Goal: Task Accomplishment & Management: Manage account settings

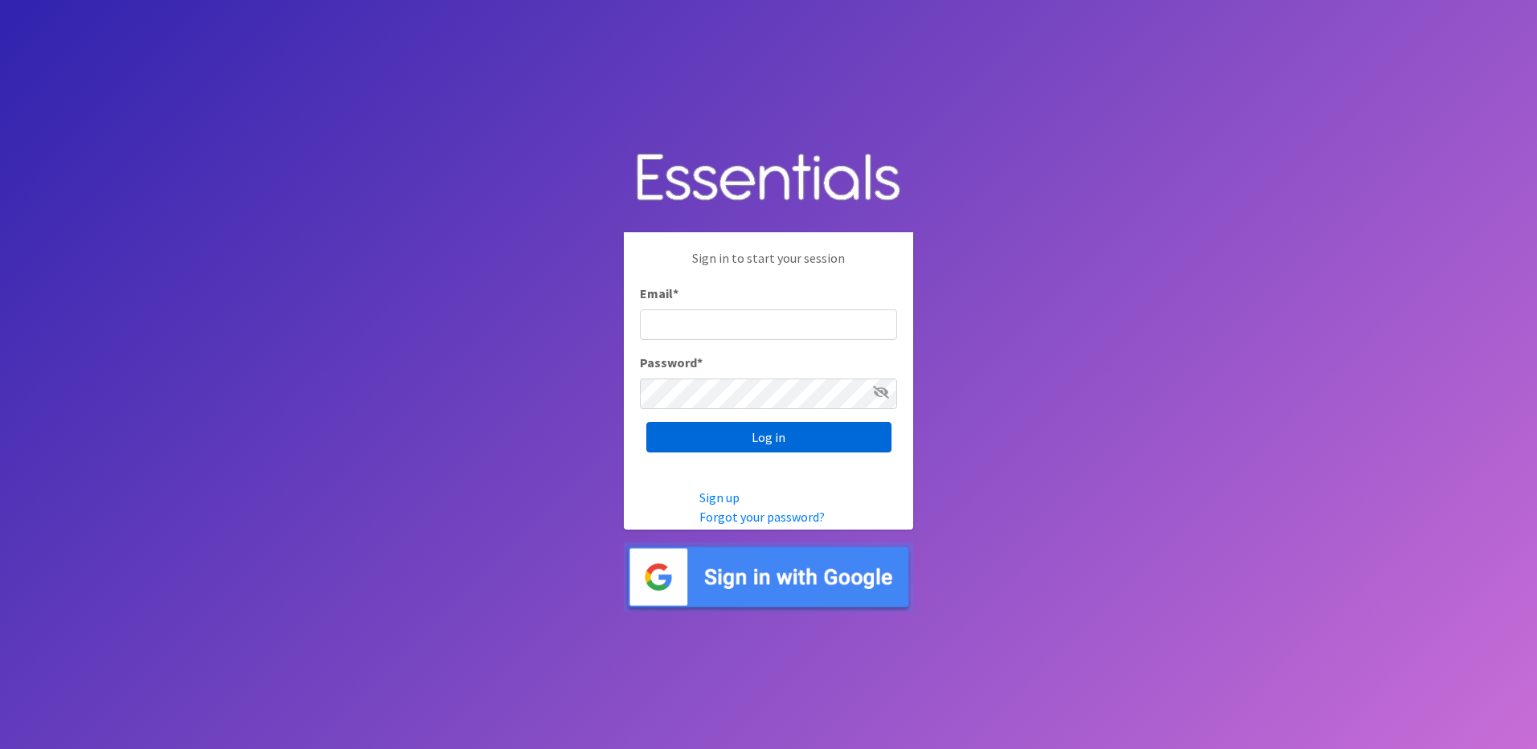
type input "info@marylanddiaperbank.org"
click at [721, 432] on input "Log in" at bounding box center [768, 437] width 245 height 31
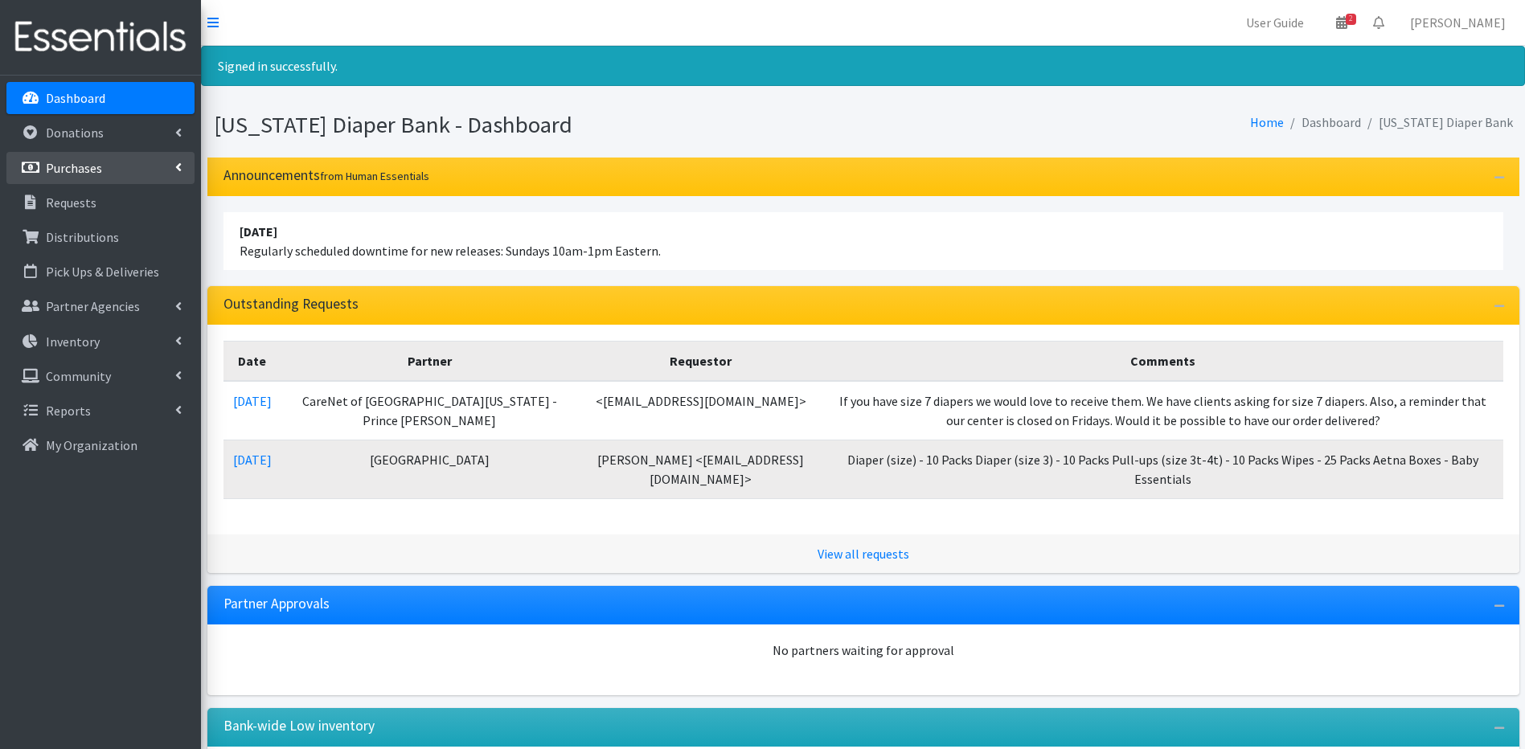
click at [70, 173] on p "Purchases" at bounding box center [74, 168] width 56 height 16
click at [65, 229] on link "New Purchase" at bounding box center [100, 237] width 188 height 32
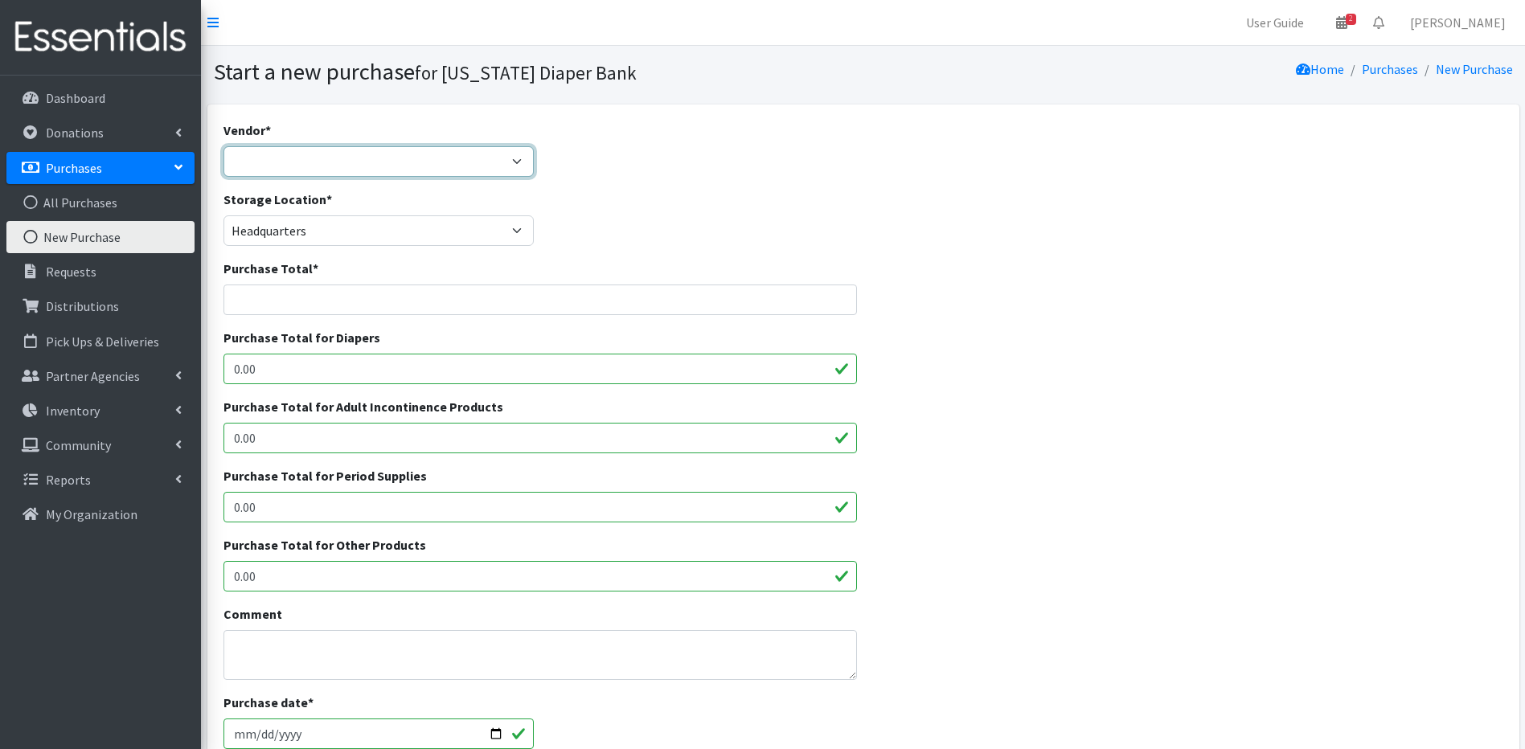
click at [276, 165] on select "Amazon Amazon Costco CPRWrap, Inc Cuties Dollar Tree Good 360 Hey Hub JSL kimbe…" at bounding box center [378, 161] width 311 height 31
select select "231"
click at [223, 146] on select "Amazon Amazon Costco CPRWrap, Inc Cuties Dollar Tree Good 360 Hey Hub JSL kimbe…" at bounding box center [378, 161] width 311 height 31
click at [252, 301] on input "Purchase Total *" at bounding box center [540, 300] width 634 height 31
type input "$1187.00"
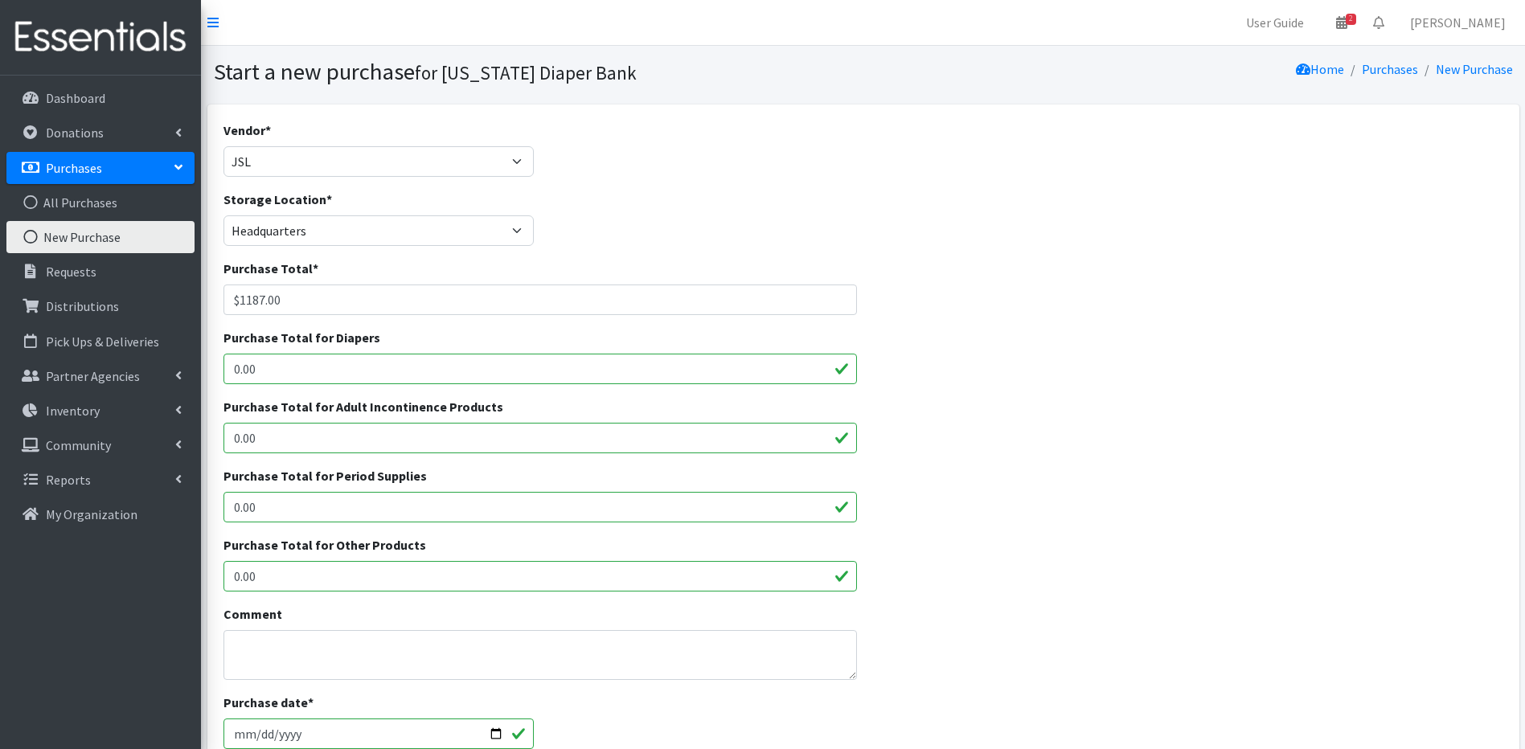
click at [257, 572] on input "0.00" at bounding box center [540, 576] width 634 height 31
type input "0"
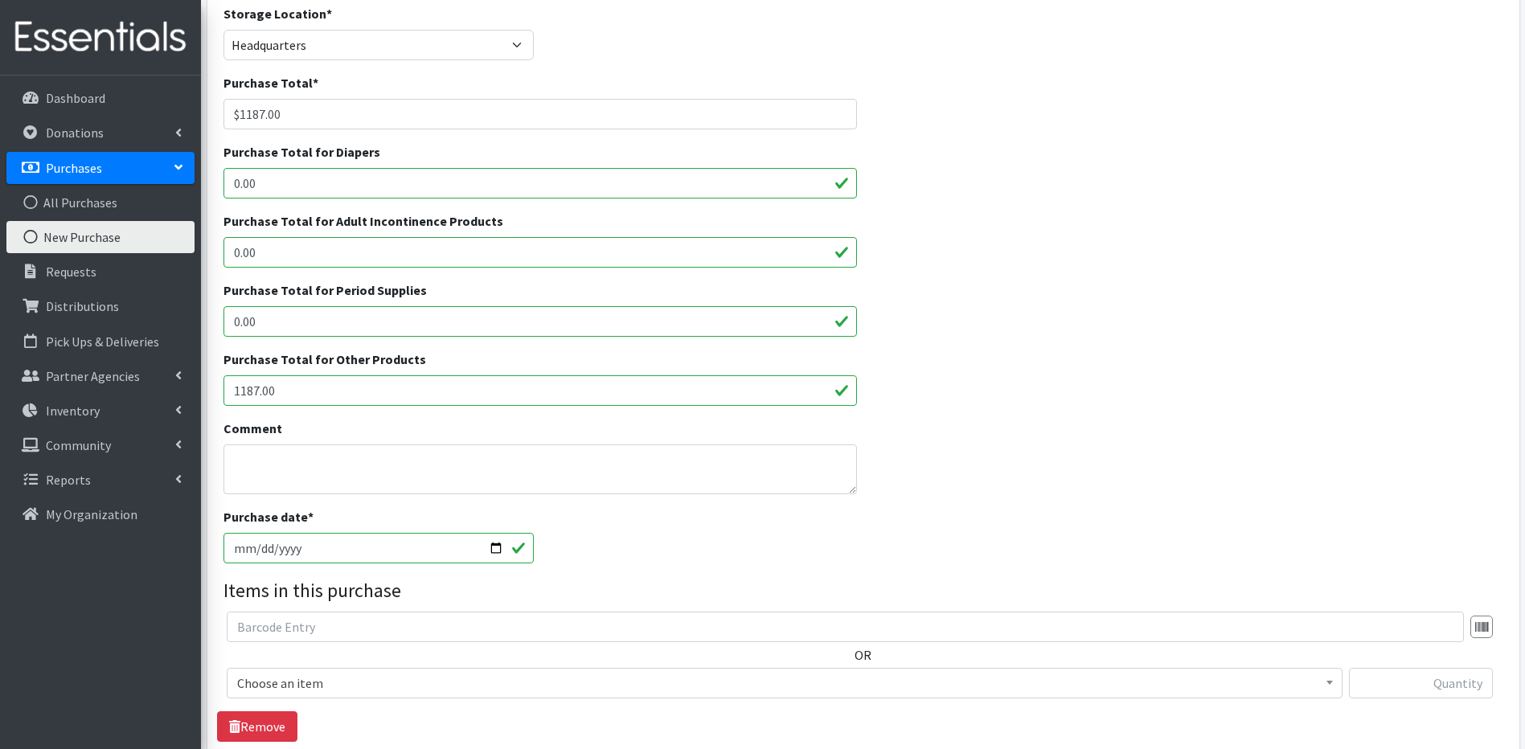
scroll to position [252, 0]
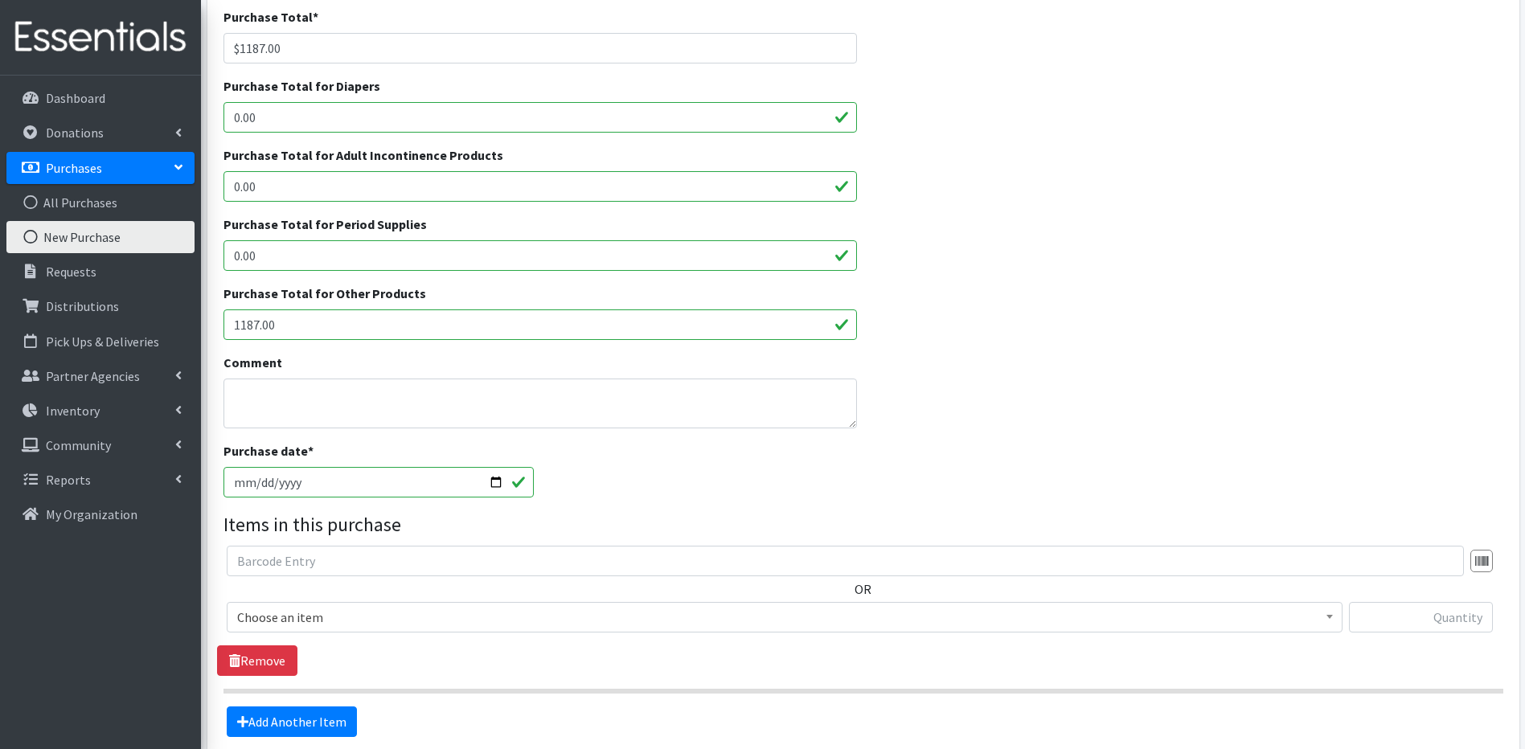
type input "1187.00"
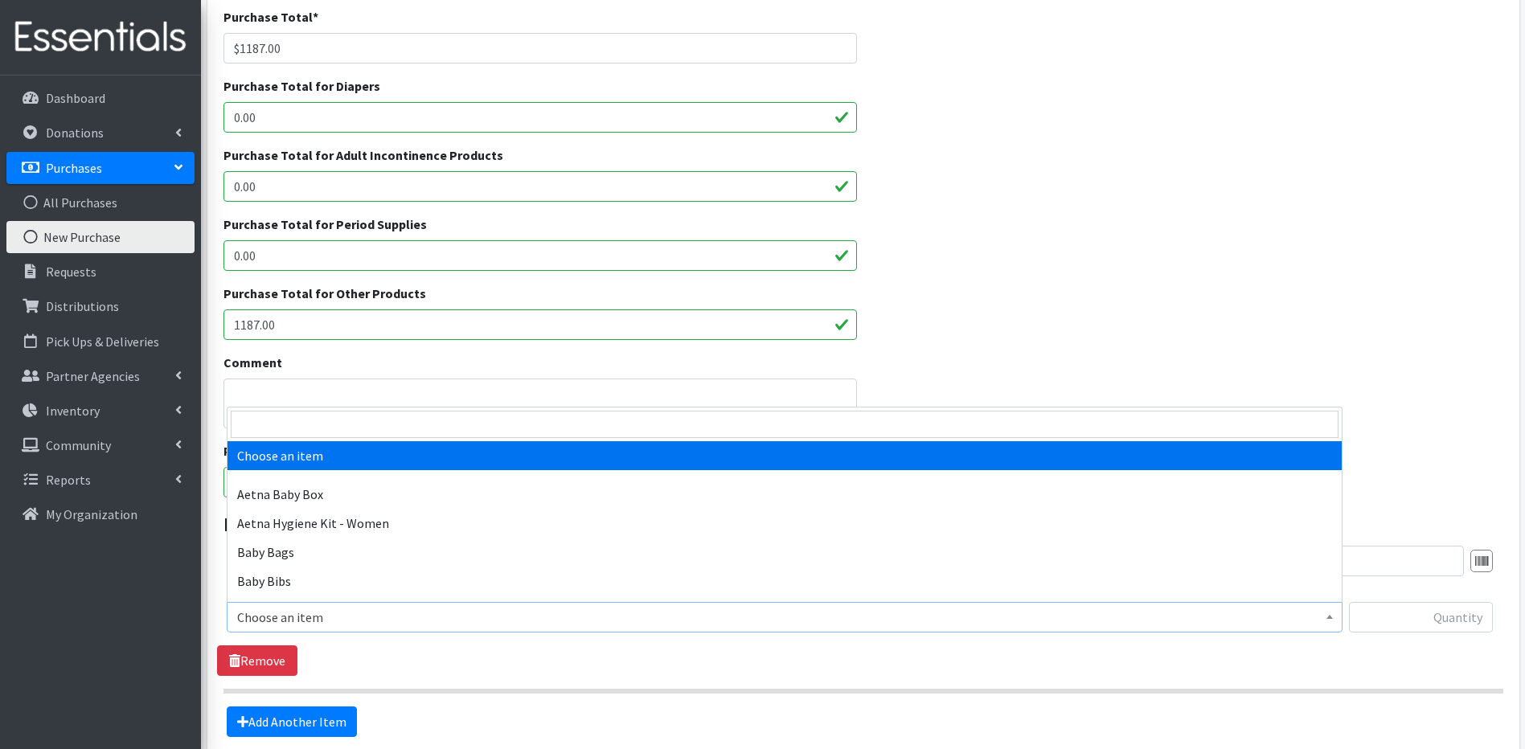
click at [1330, 618] on b at bounding box center [1329, 617] width 6 height 4
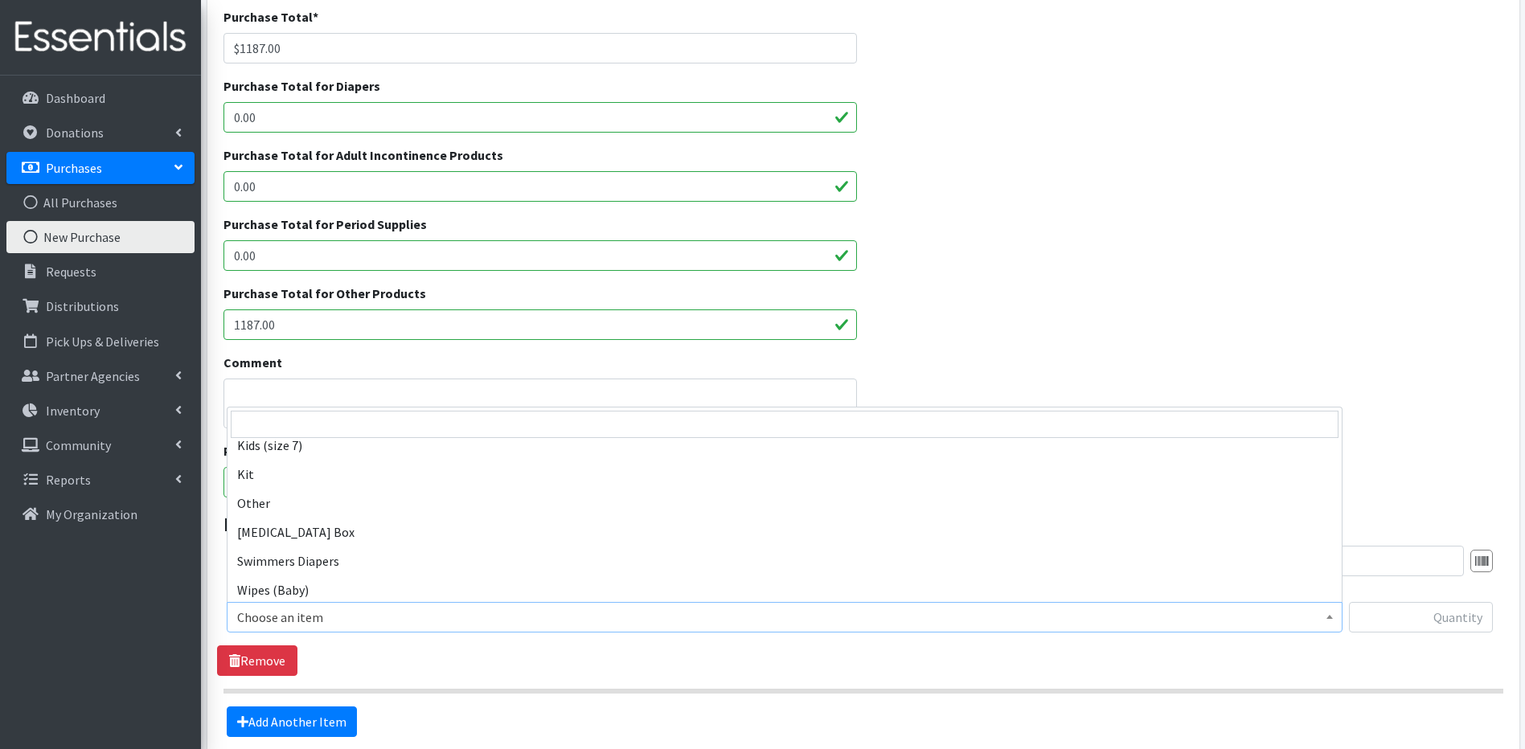
scroll to position [687, 0]
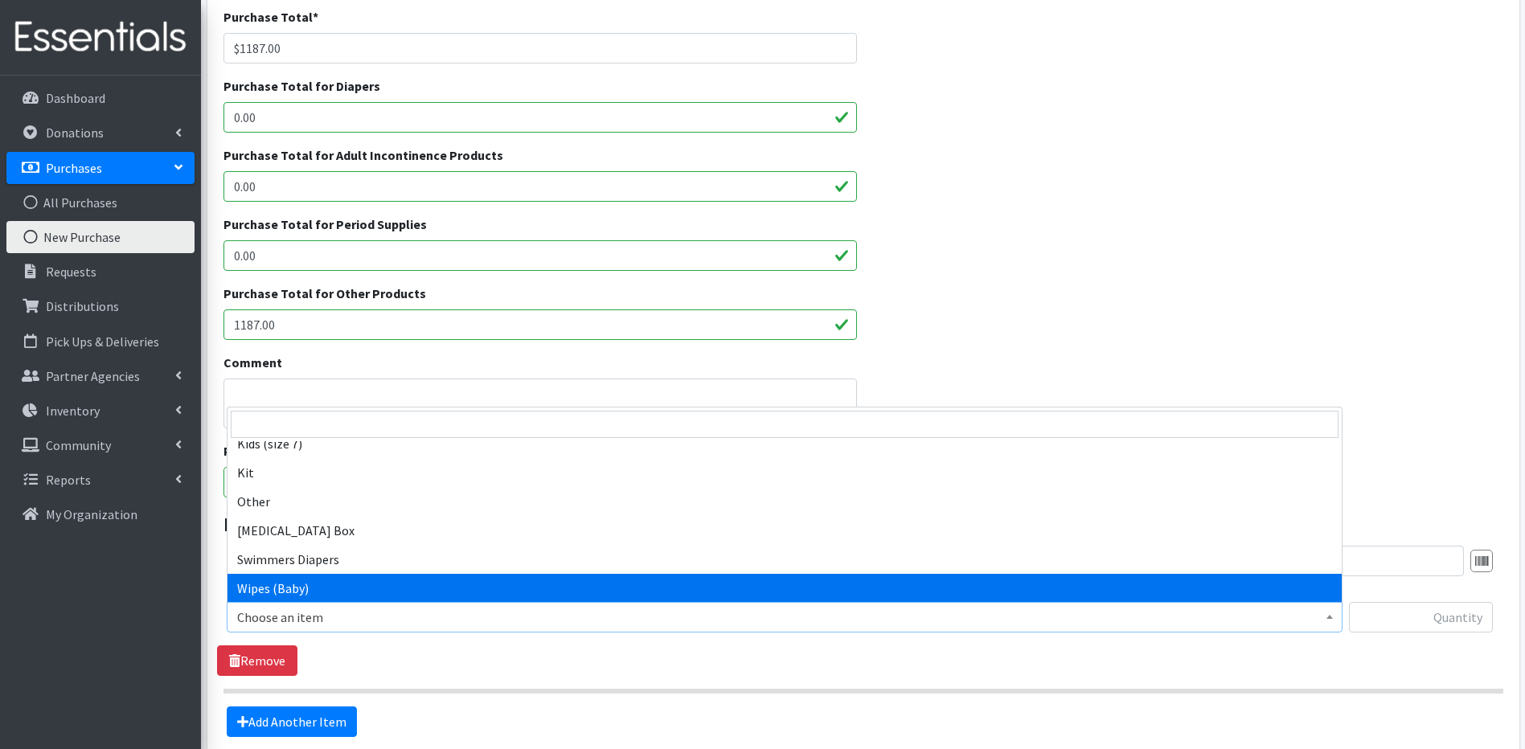
select select "5491"
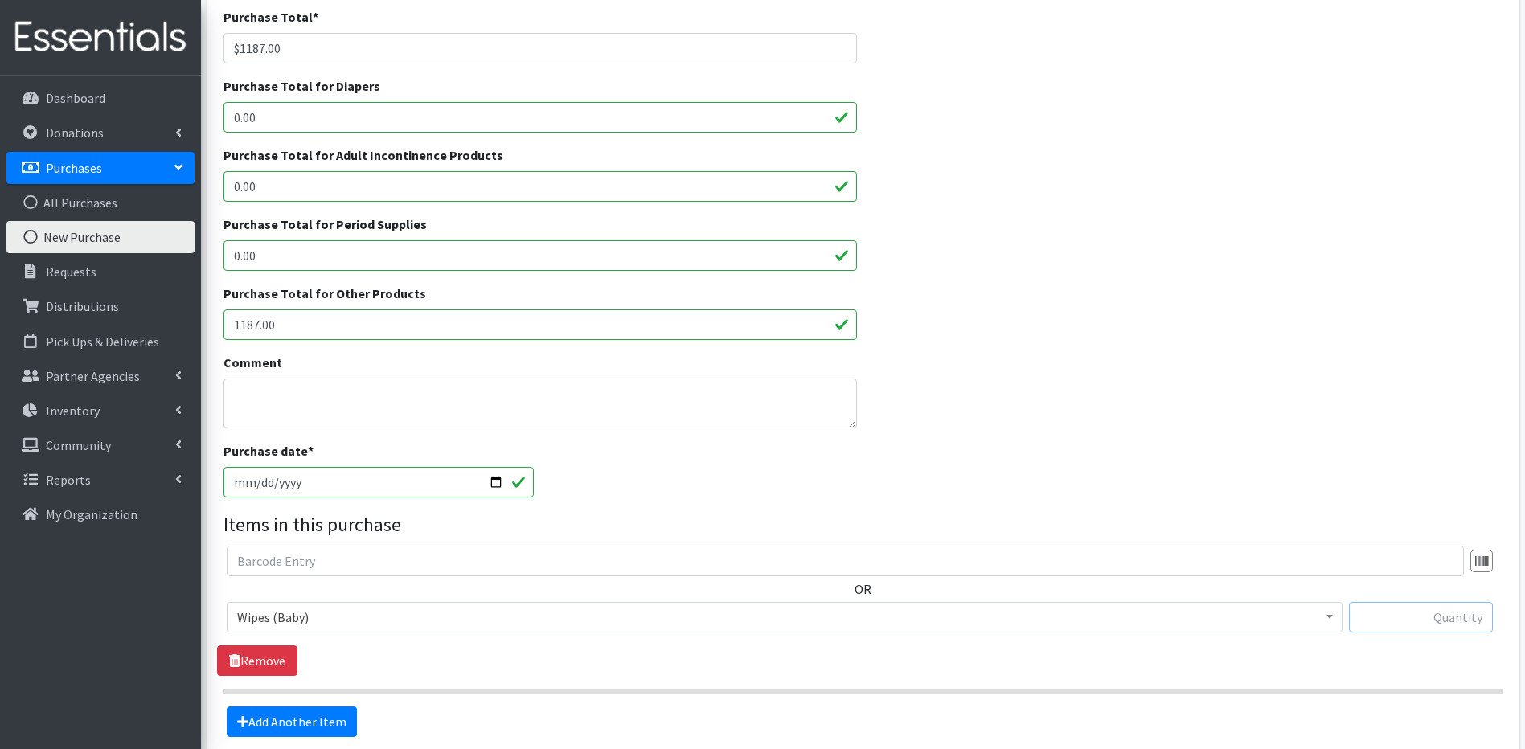
click at [1437, 617] on input "text" at bounding box center [1421, 617] width 144 height 31
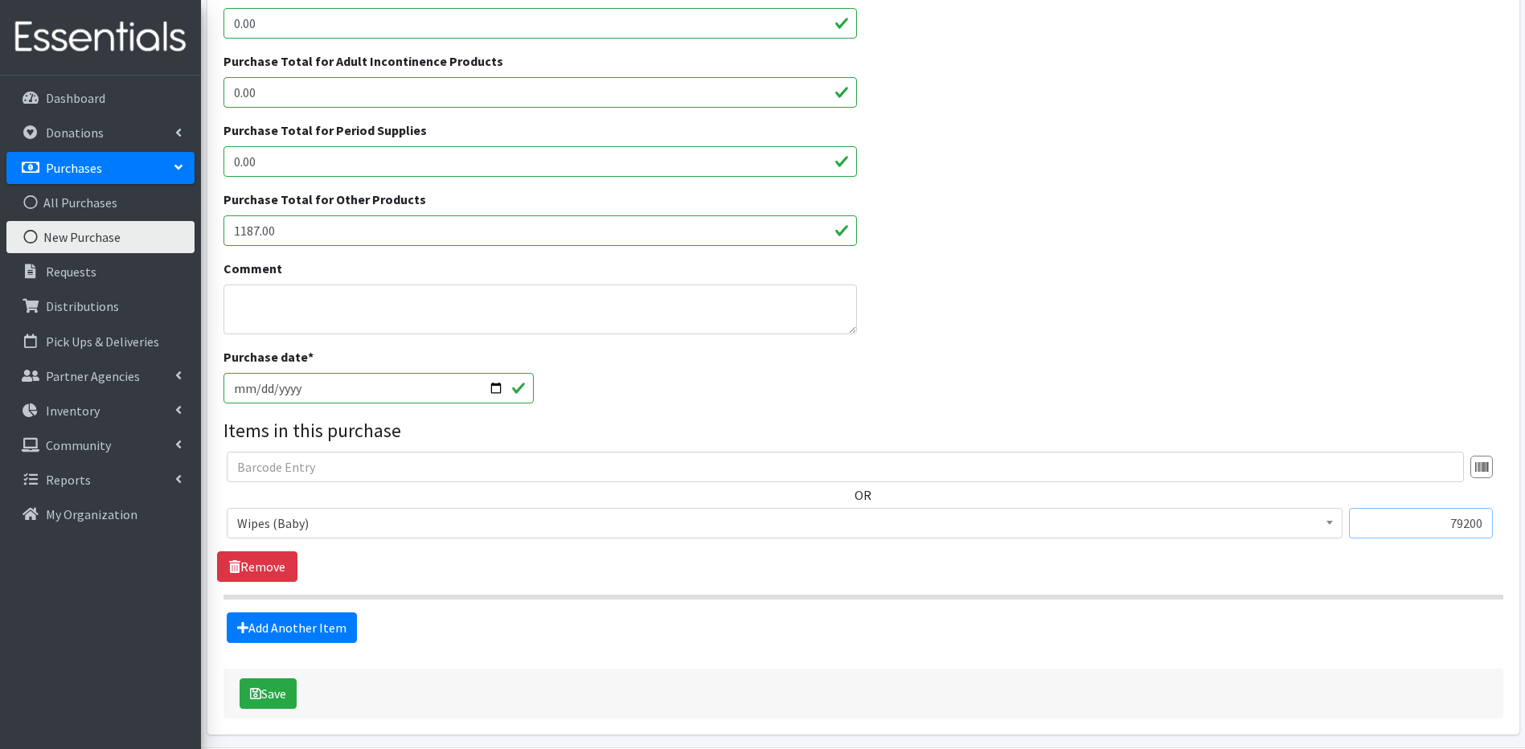
scroll to position [348, 0]
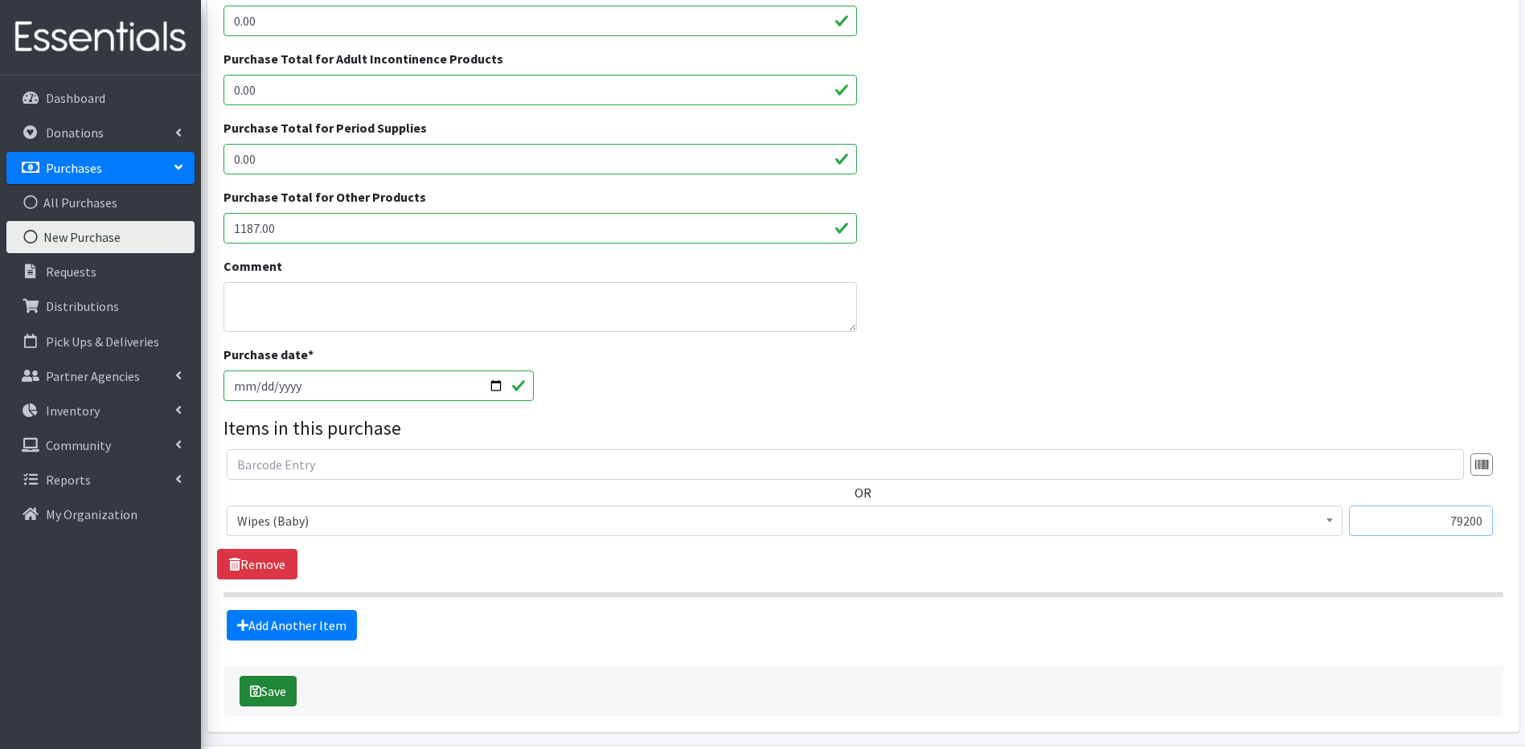
type input "79200"
click at [261, 690] on button "Save" at bounding box center [268, 691] width 57 height 31
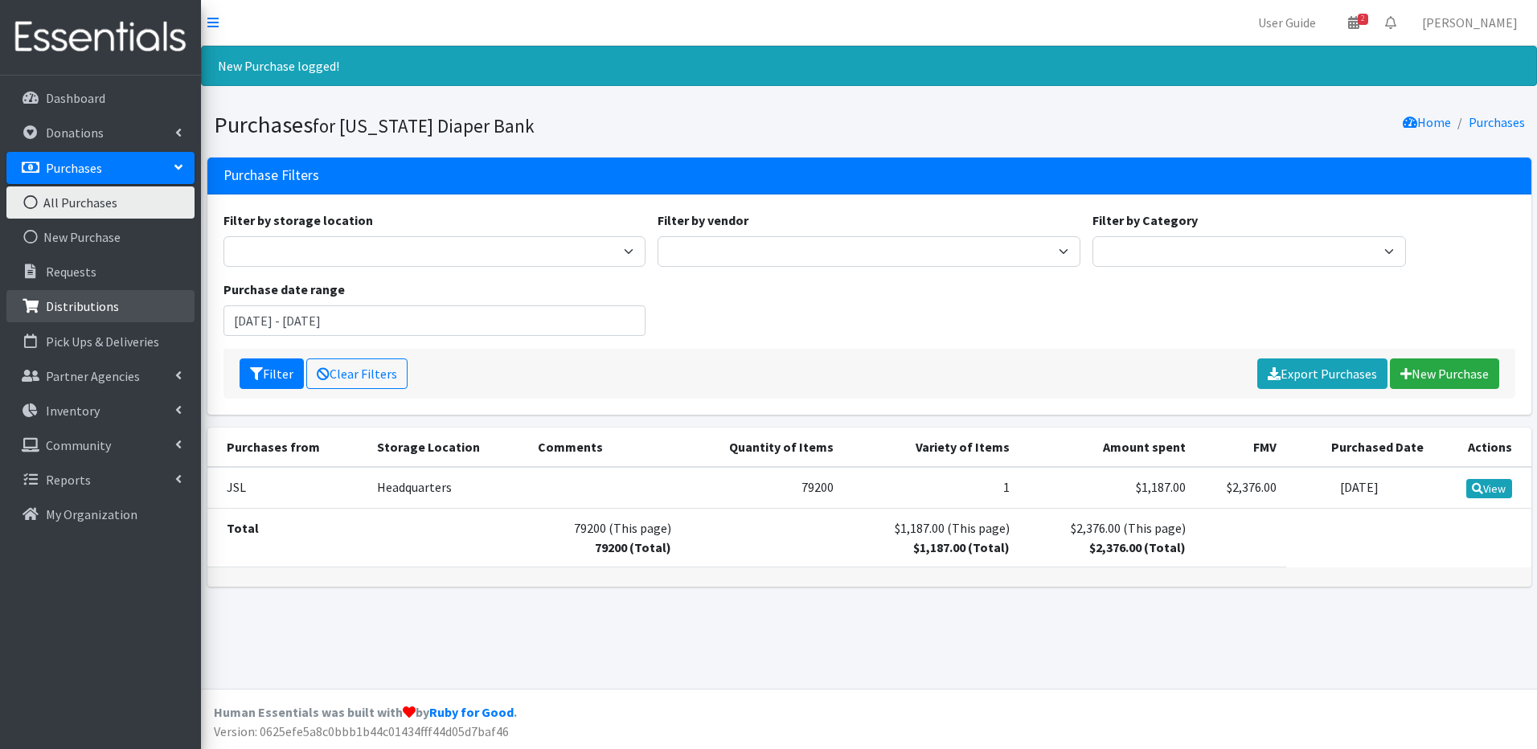
click at [102, 305] on p "Distributions" at bounding box center [82, 306] width 73 height 16
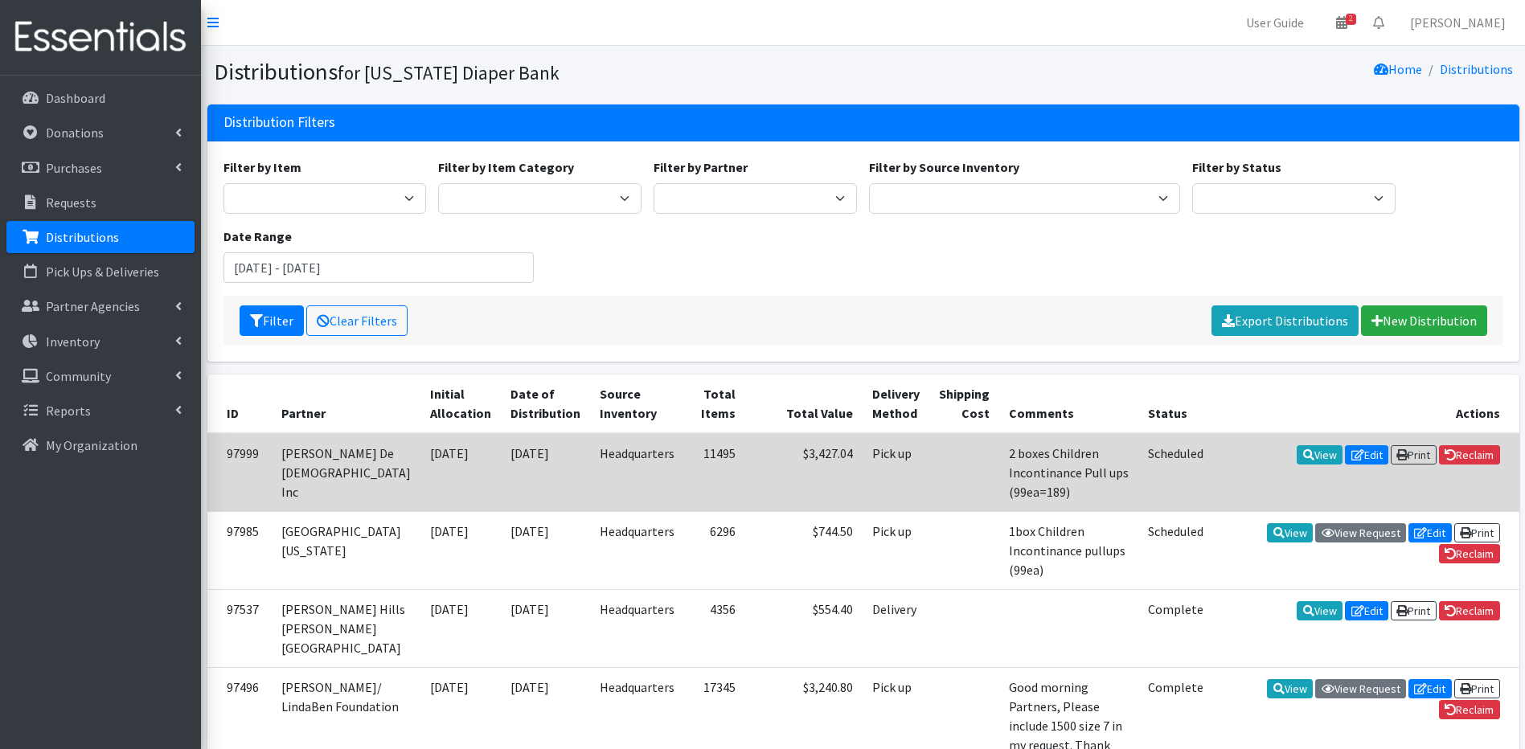
click at [460, 468] on td "[DATE]" at bounding box center [460, 472] width 80 height 79
click at [1322, 457] on link "View" at bounding box center [1320, 454] width 46 height 19
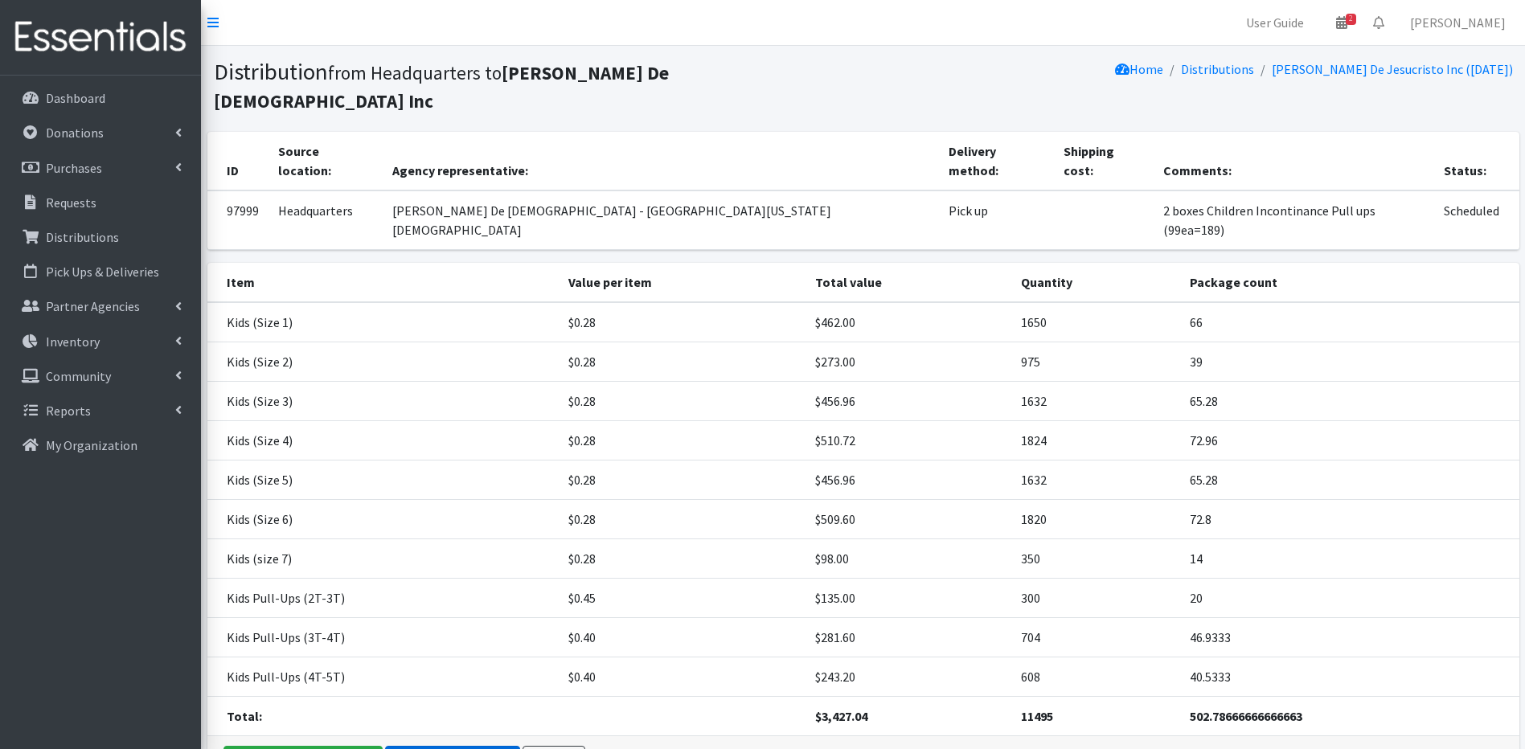
click at [459, 746] on link "Make a Correction" at bounding box center [452, 761] width 135 height 31
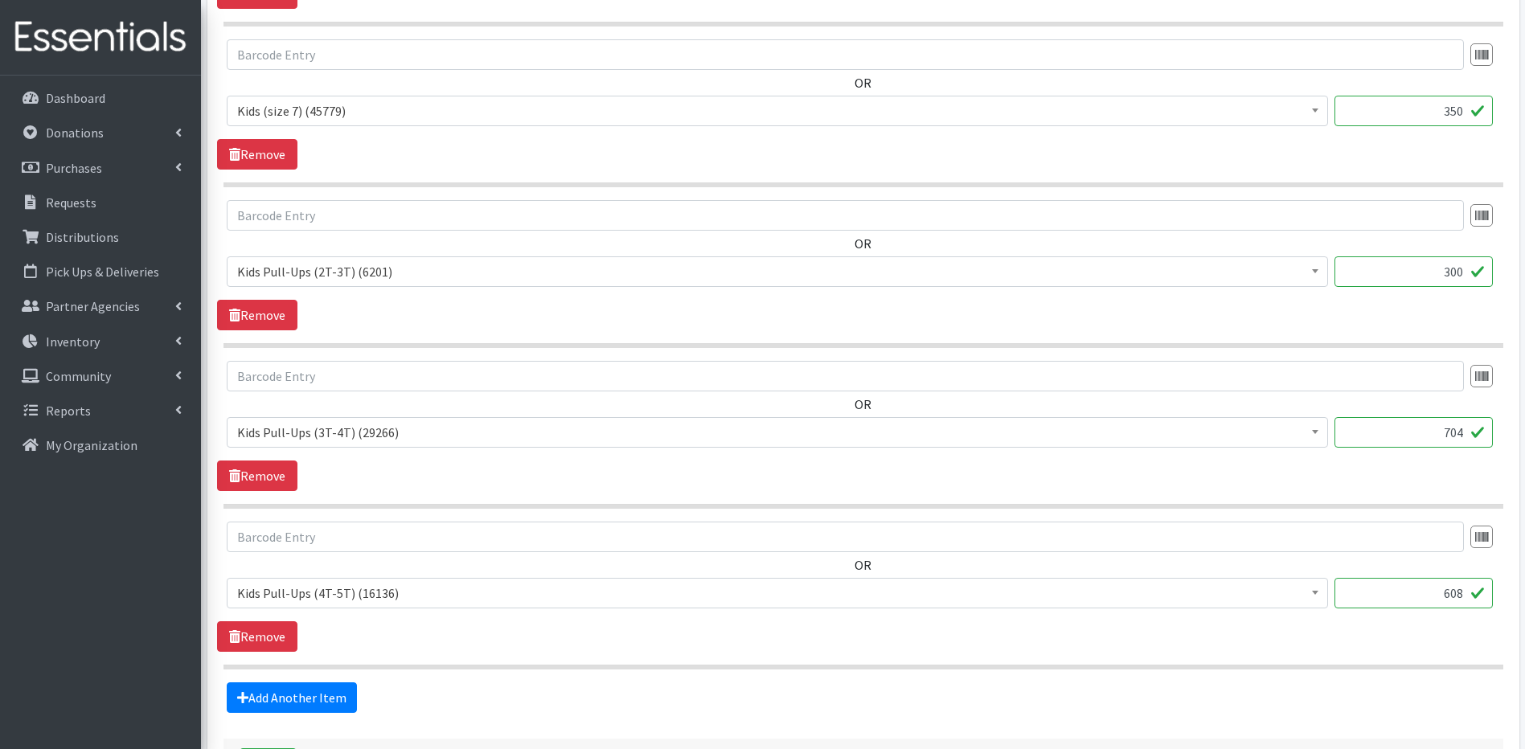
scroll to position [1715, 0]
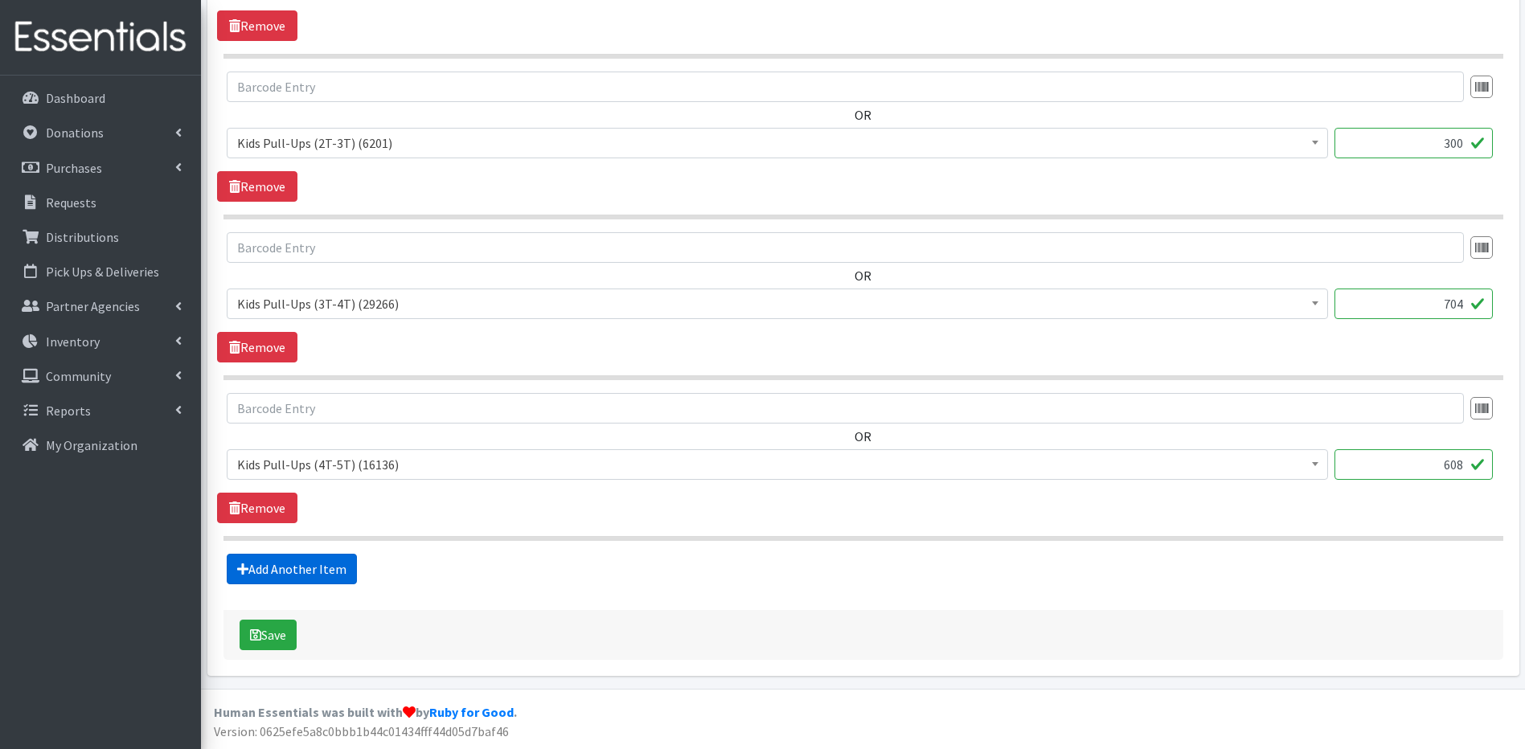
click at [332, 568] on link "Add Another Item" at bounding box center [292, 569] width 130 height 31
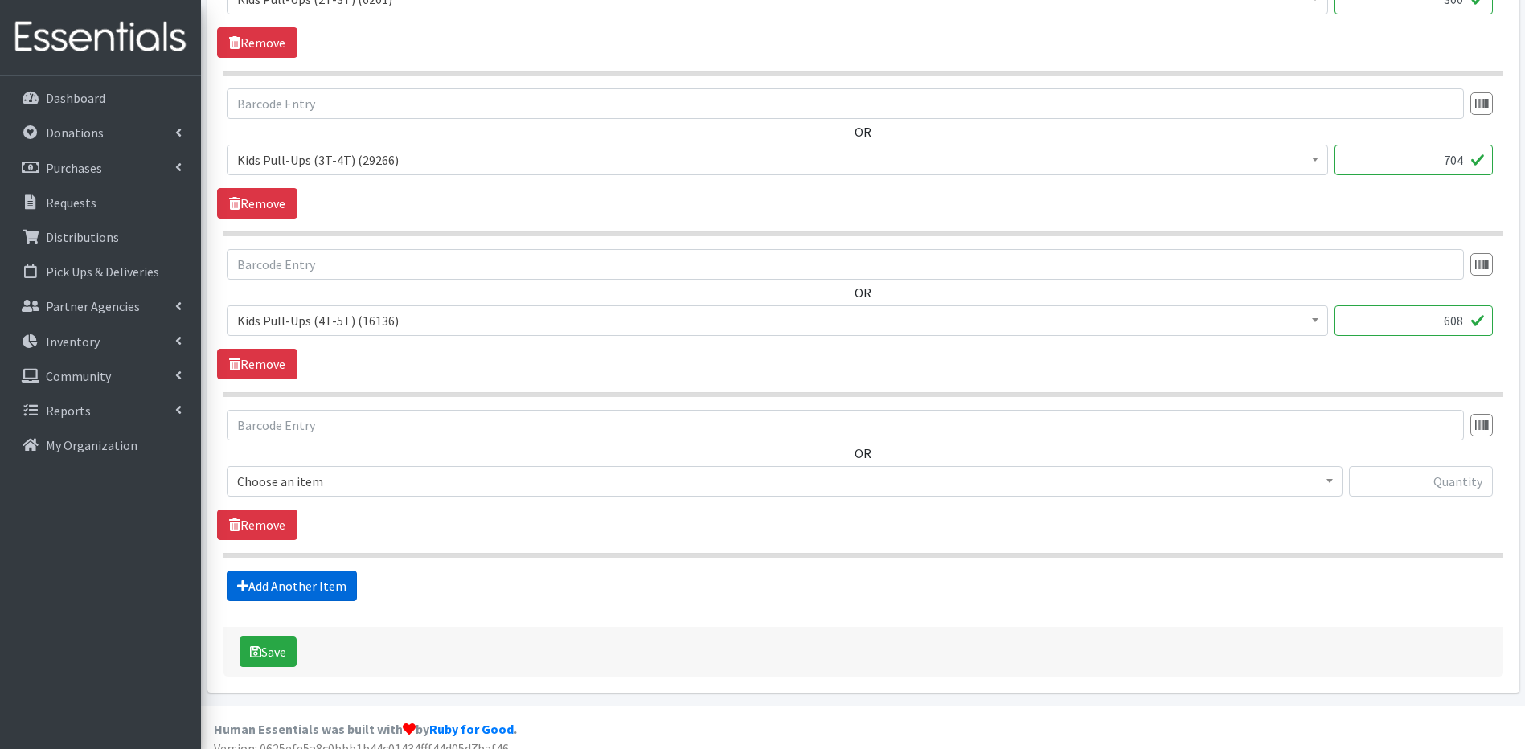
scroll to position [1876, 0]
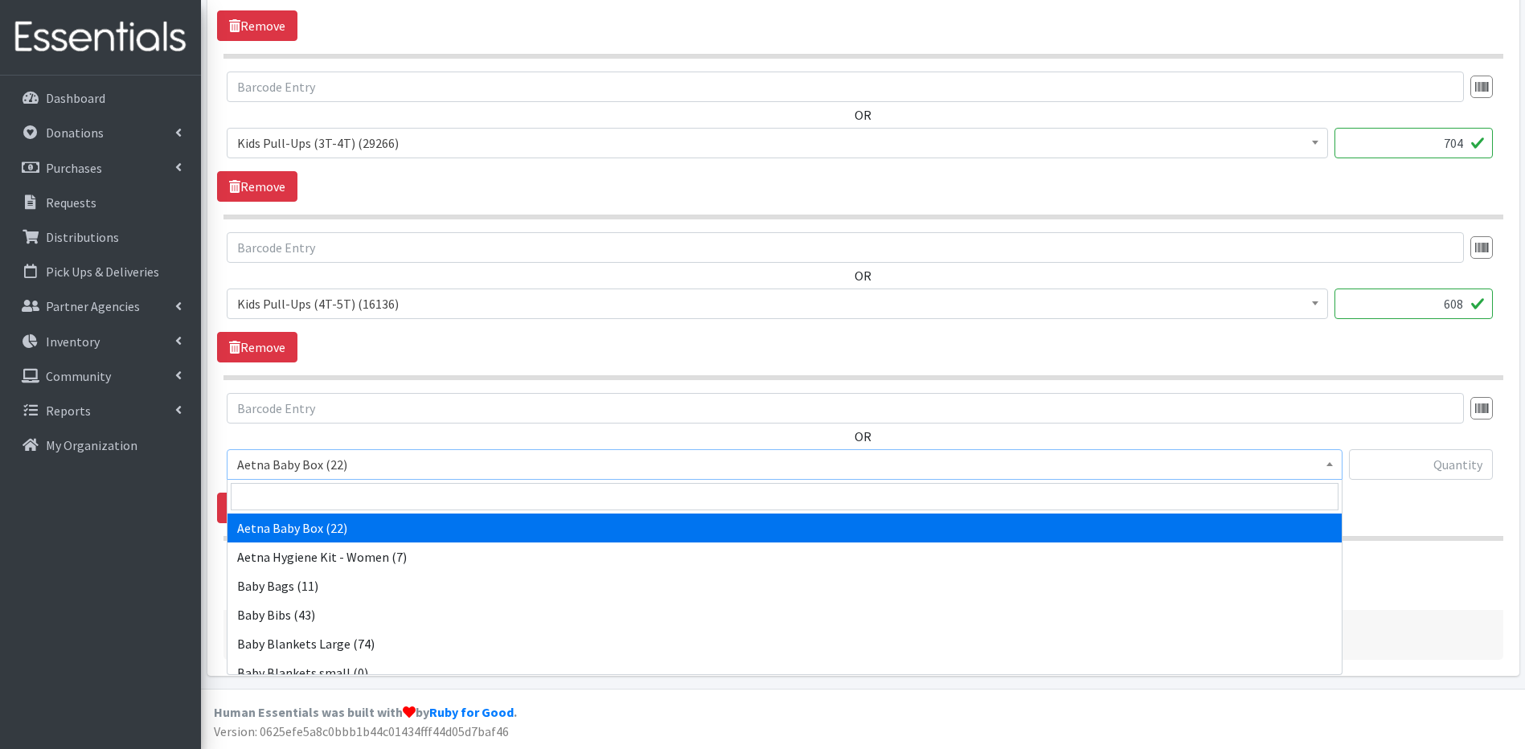
click at [1330, 464] on b at bounding box center [1329, 464] width 6 height 4
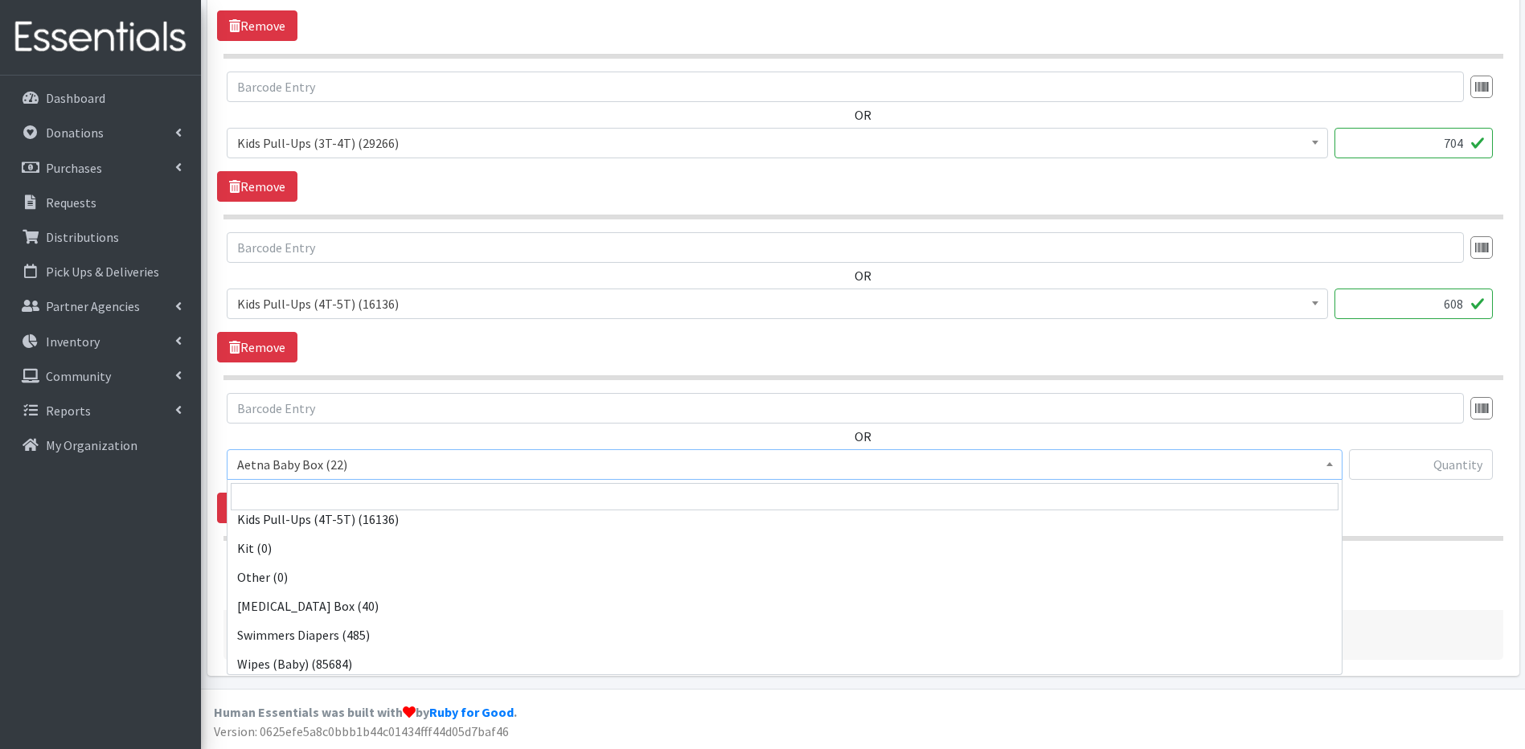
scroll to position [707, 0]
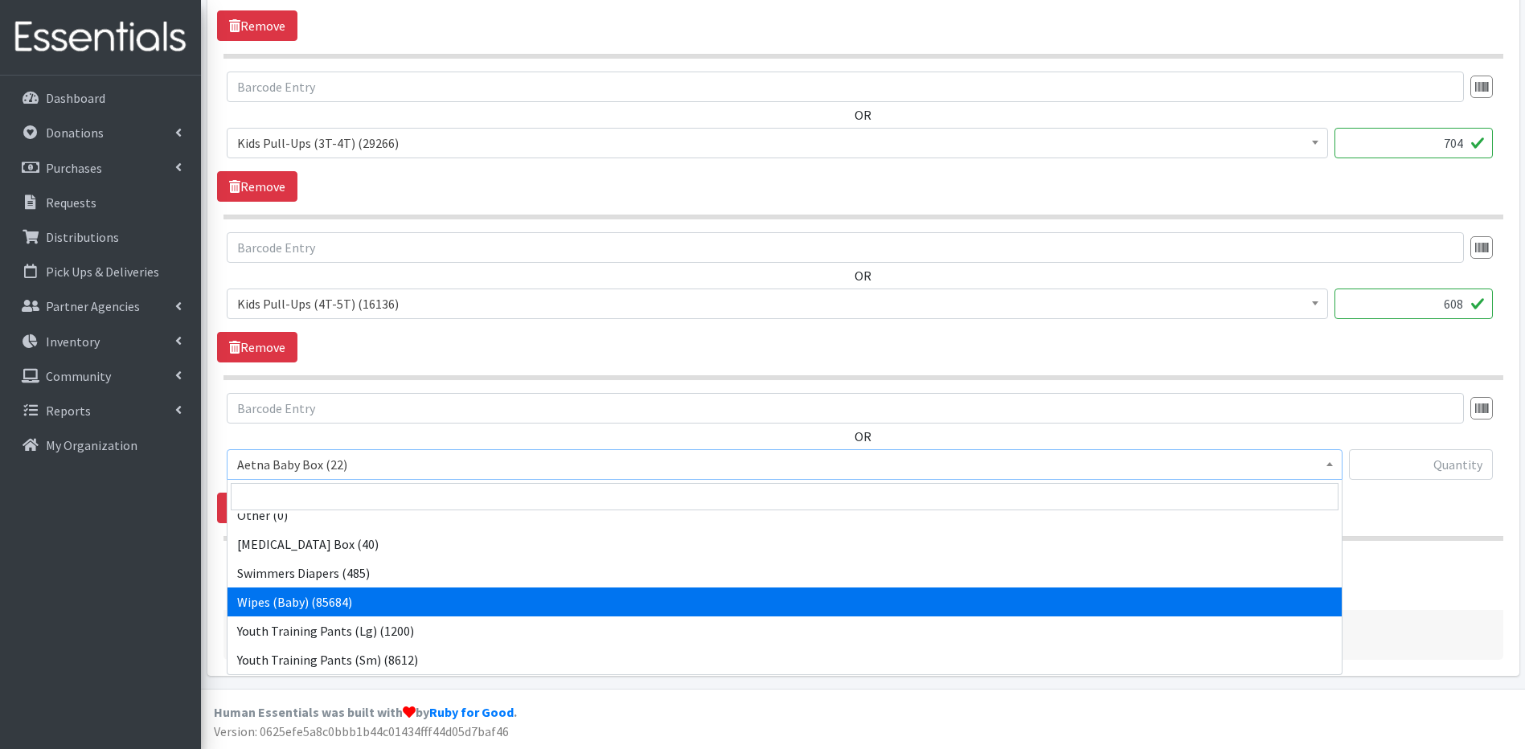
select select "5491"
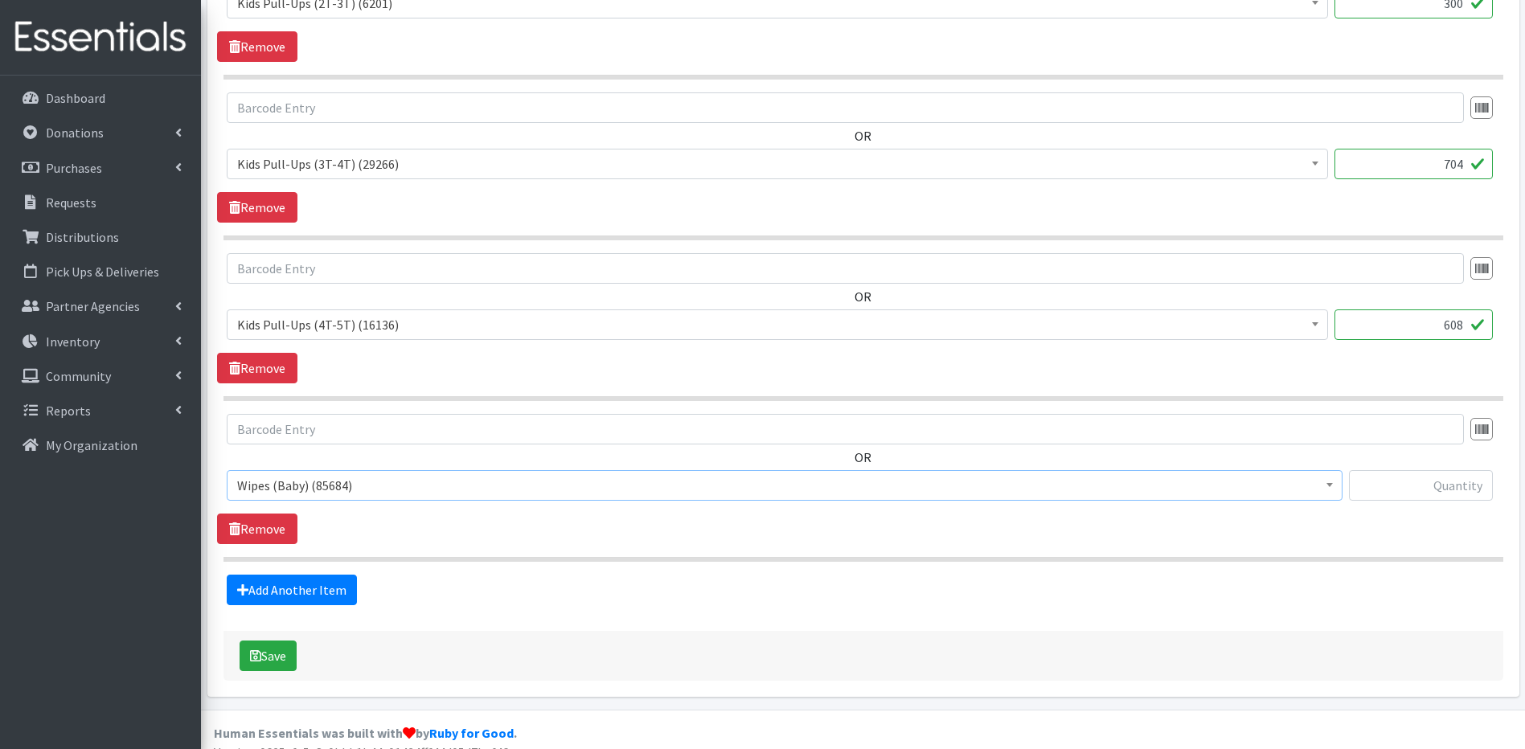
scroll to position [1876, 0]
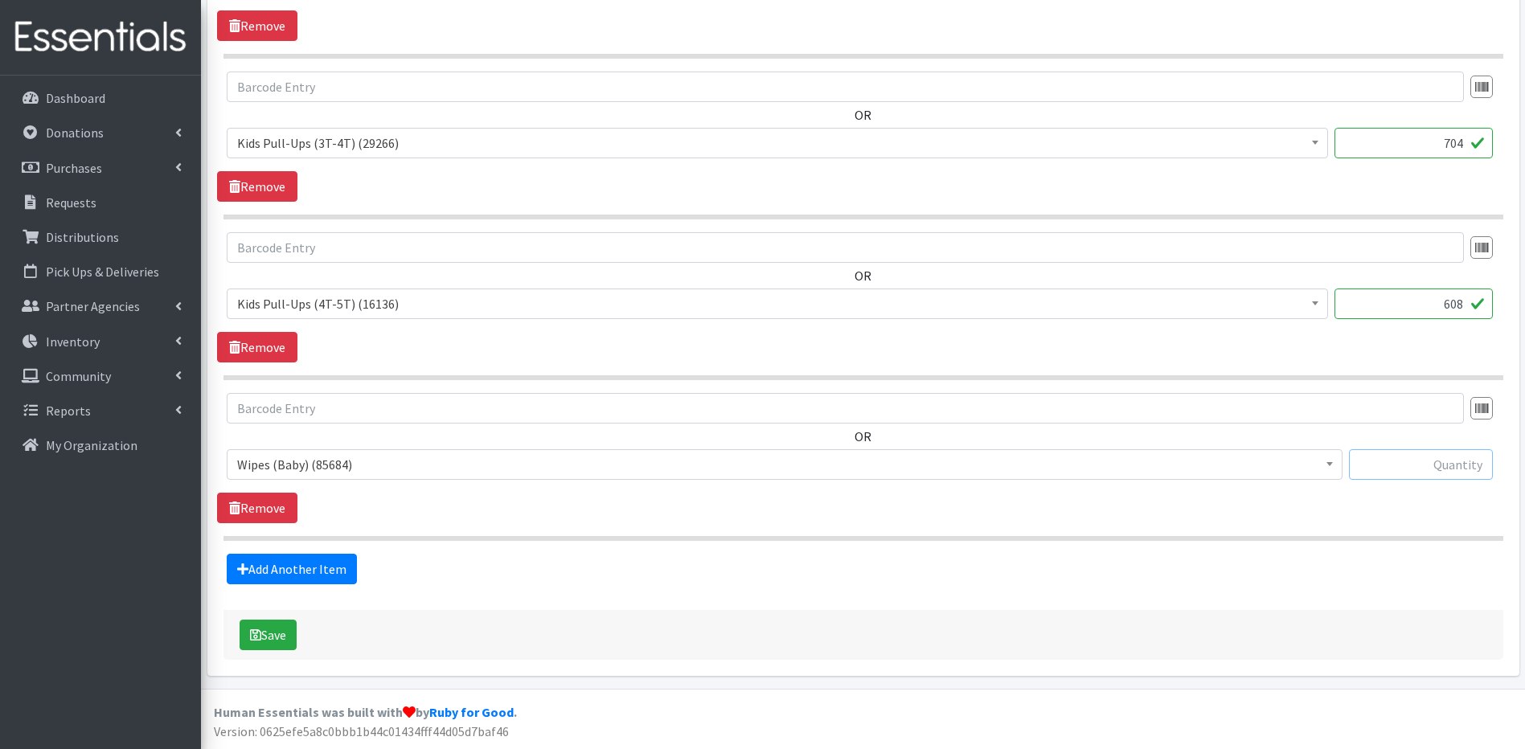
click at [1462, 468] on input "text" at bounding box center [1421, 464] width 144 height 31
type input "7200"
click at [305, 559] on link "Add Another Item" at bounding box center [292, 569] width 130 height 31
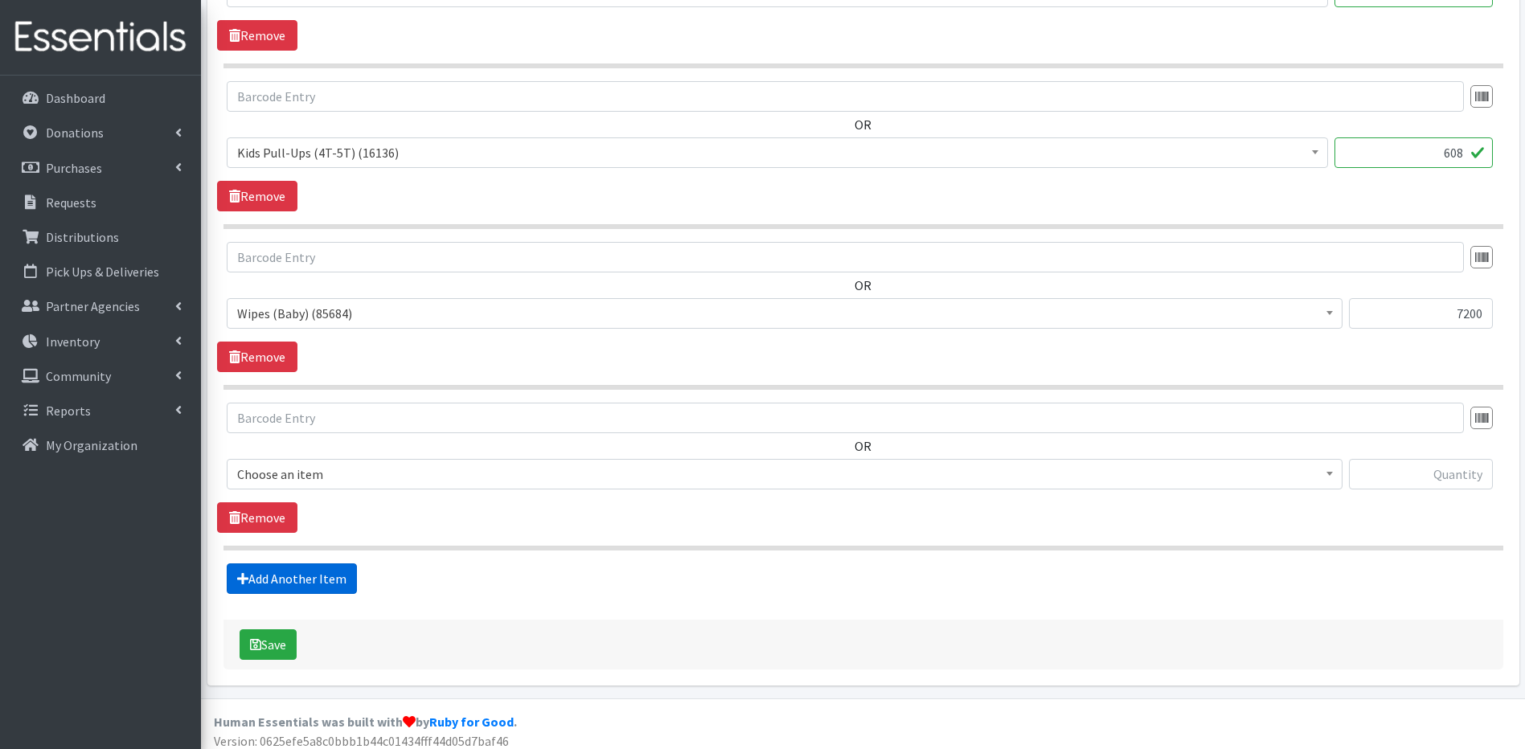
scroll to position [2037, 0]
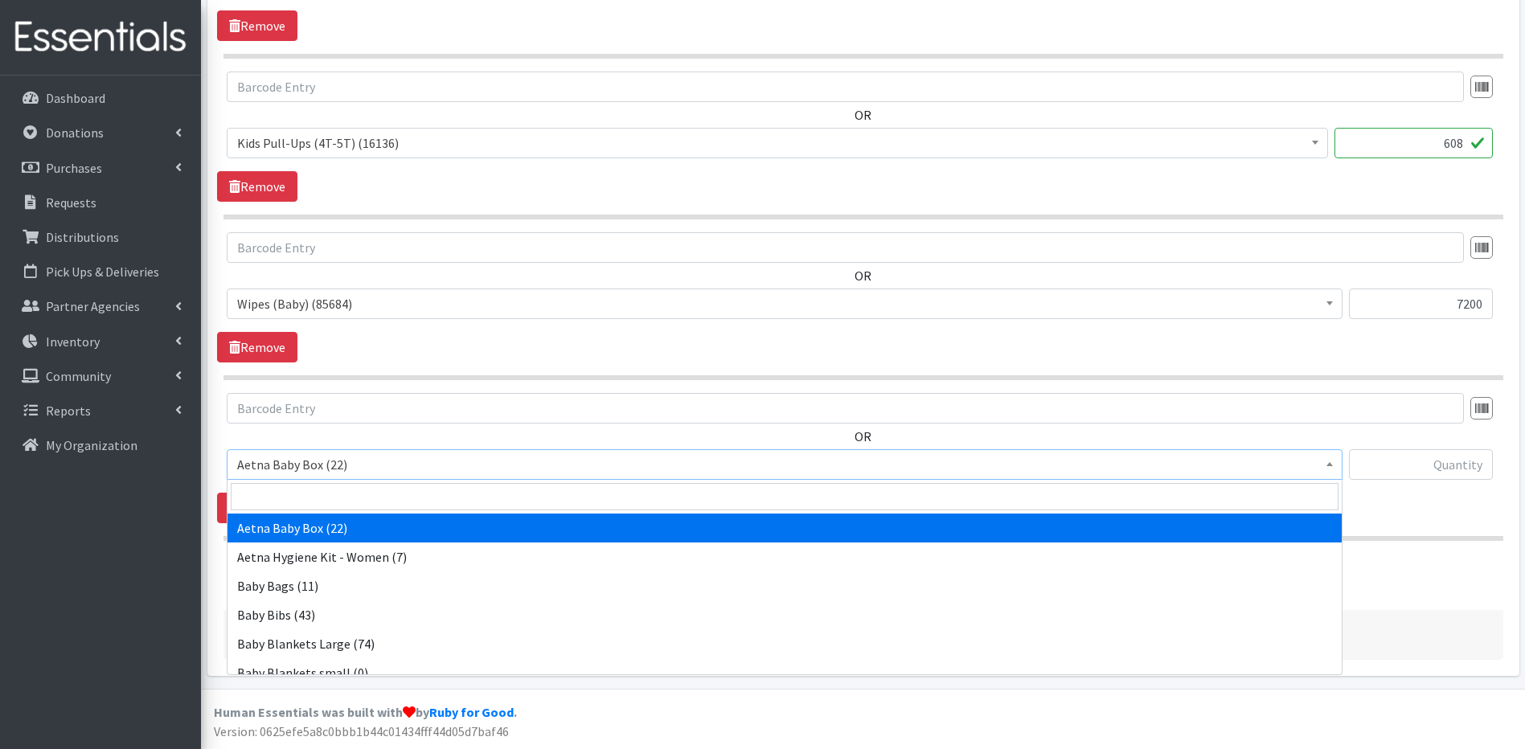
click at [1328, 463] on b at bounding box center [1329, 464] width 6 height 4
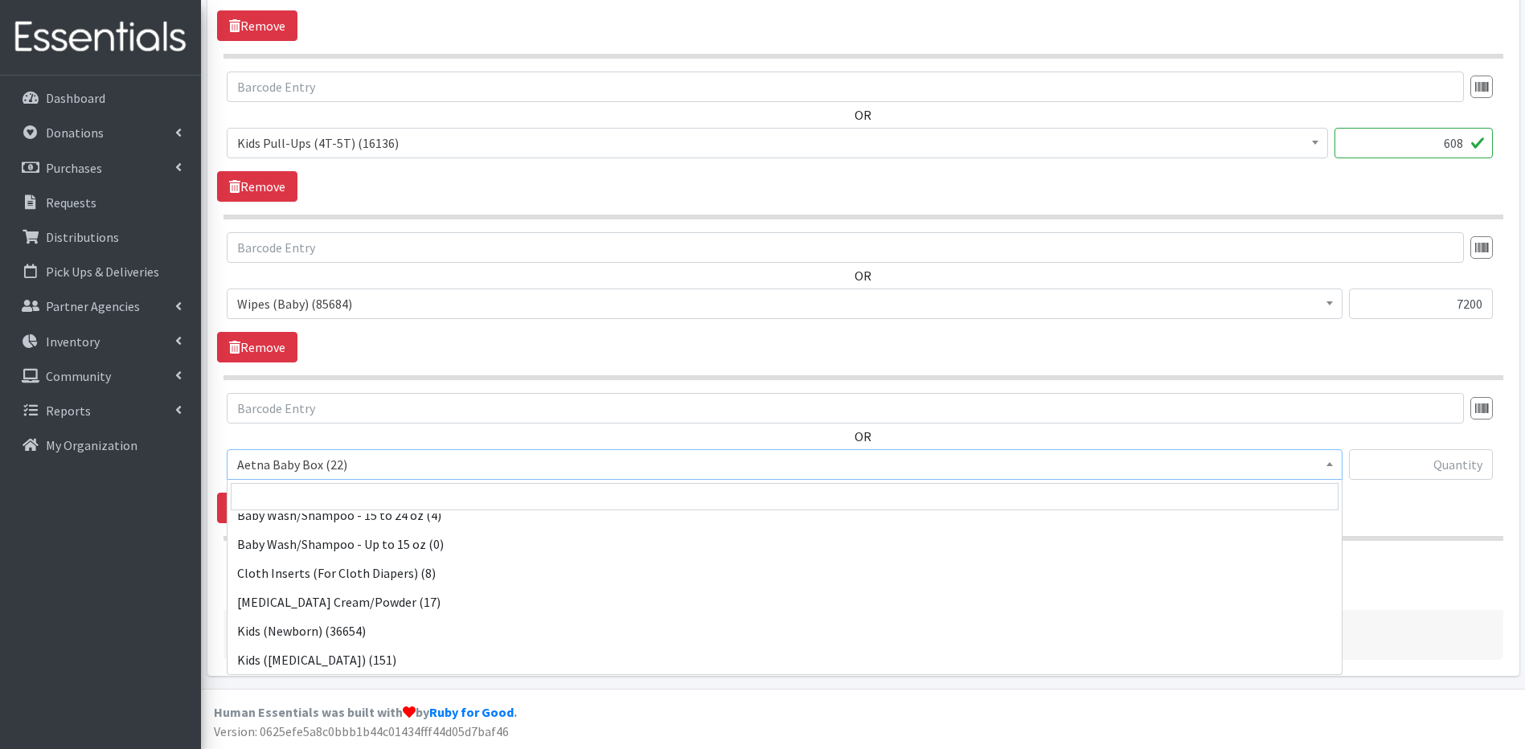
scroll to position [227, 0]
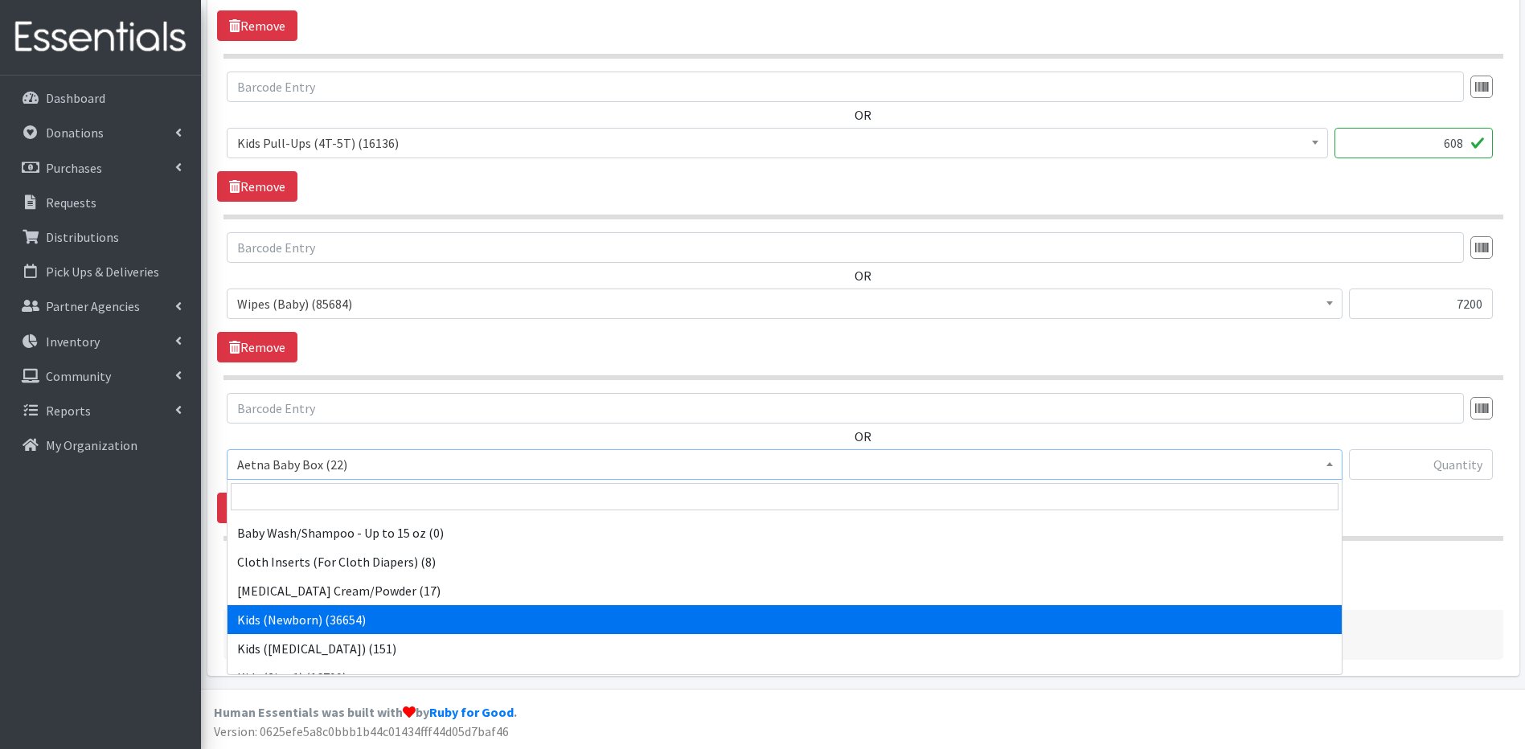
select select "5480"
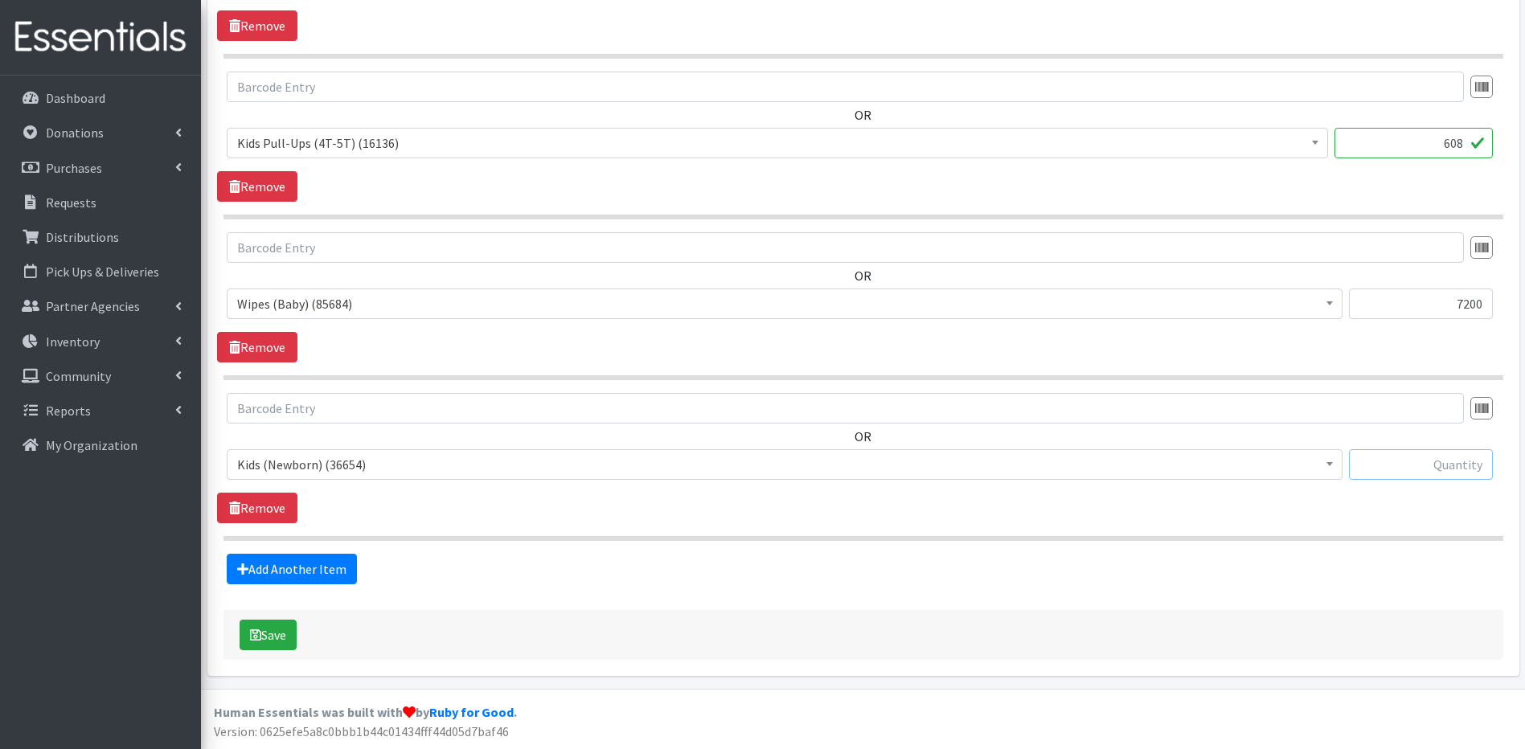
click at [1424, 462] on input "text" at bounding box center [1421, 464] width 144 height 31
type input "675"
click at [264, 629] on button "Save" at bounding box center [268, 635] width 57 height 31
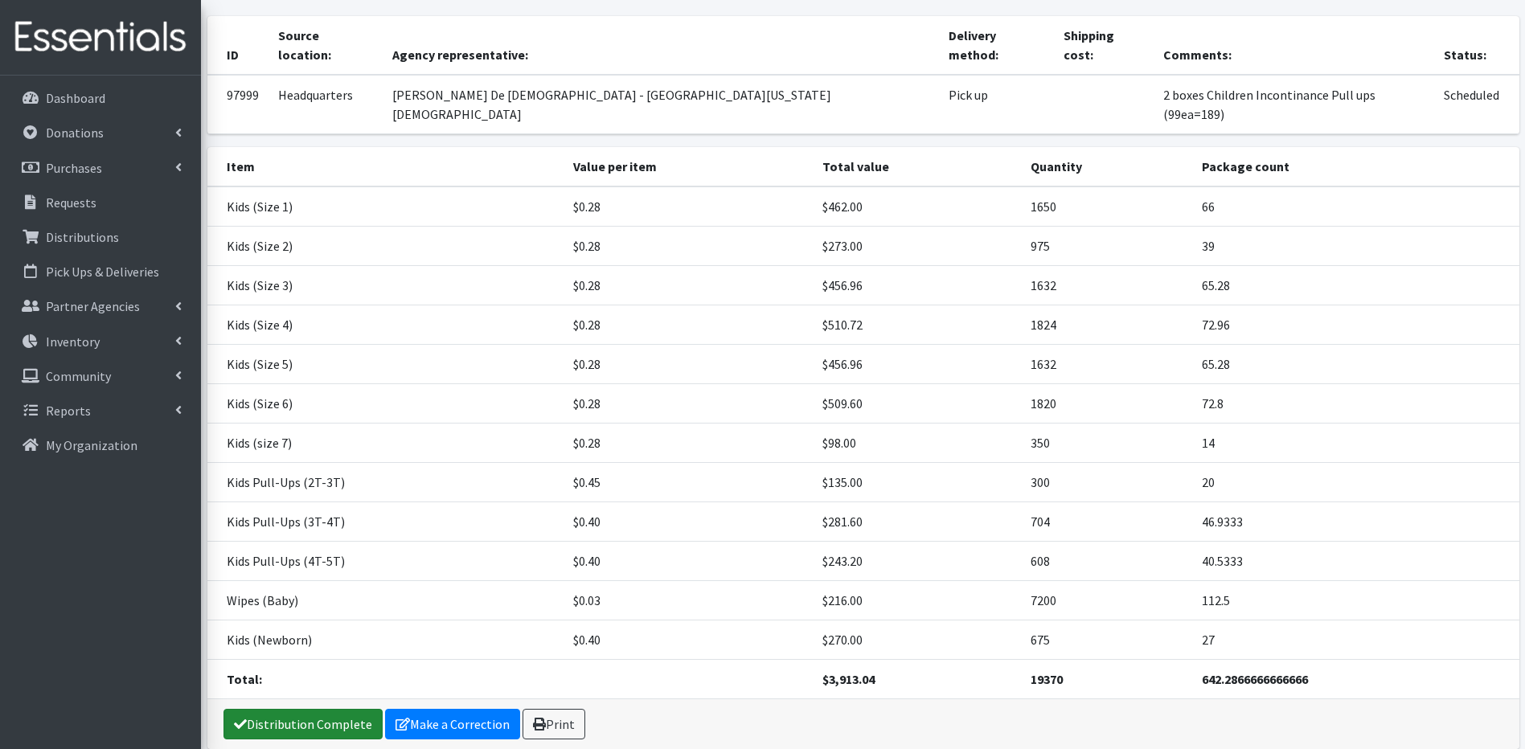
scroll to position [176, 0]
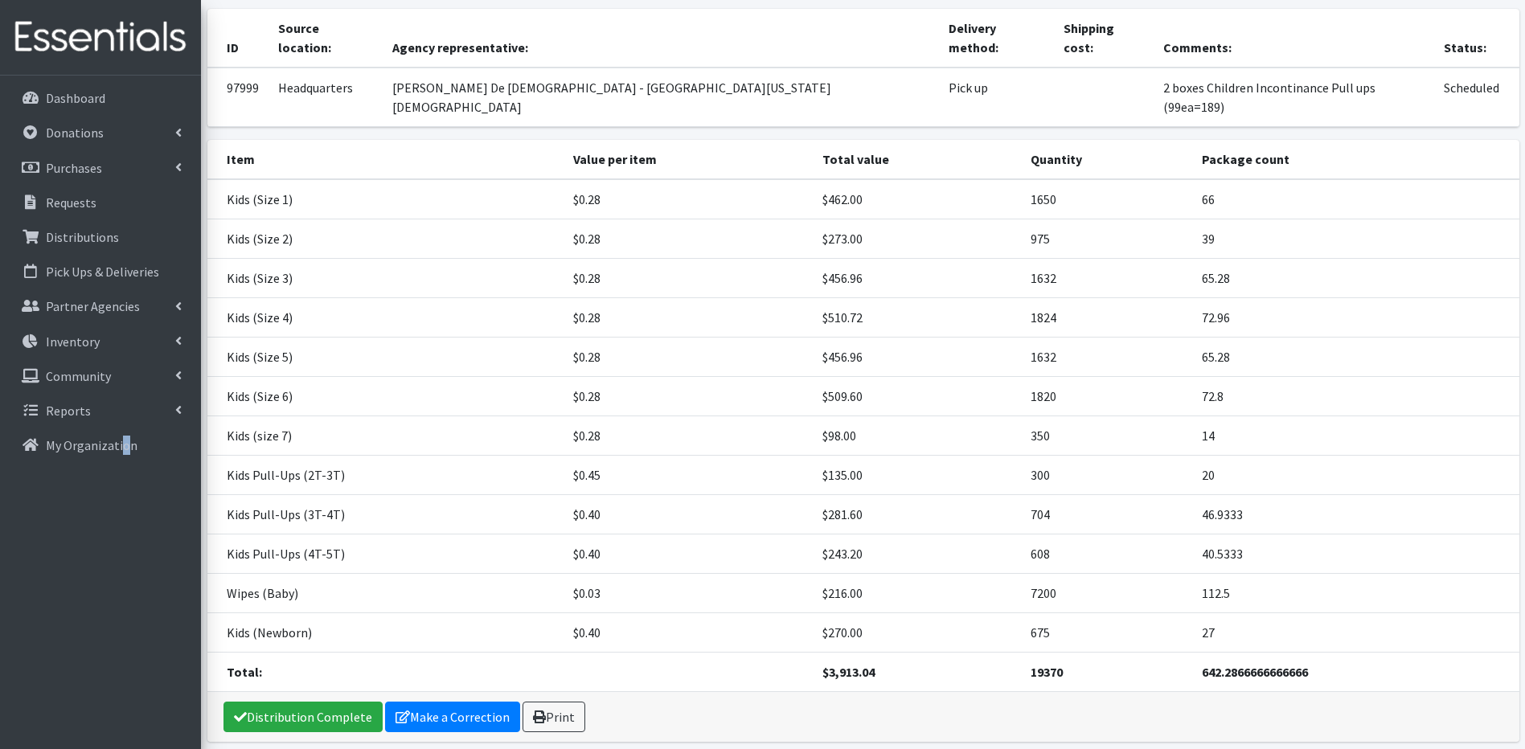
drag, startPoint x: 127, startPoint y: 620, endPoint x: 92, endPoint y: 528, distance: 97.9
click at [113, 564] on div "Dashboard Donations All Donations New Donation Purchases All Purchases New Purc…" at bounding box center [100, 427] width 201 height 703
drag, startPoint x: 92, startPoint y: 528, endPoint x: 76, endPoint y: 535, distance: 18.1
click at [88, 532] on div "Dashboard Donations All Donations New Donation Purchases All Purchases New Purc…" at bounding box center [100, 427] width 201 height 703
click at [491, 702] on link "Make a Correction" at bounding box center [452, 717] width 135 height 31
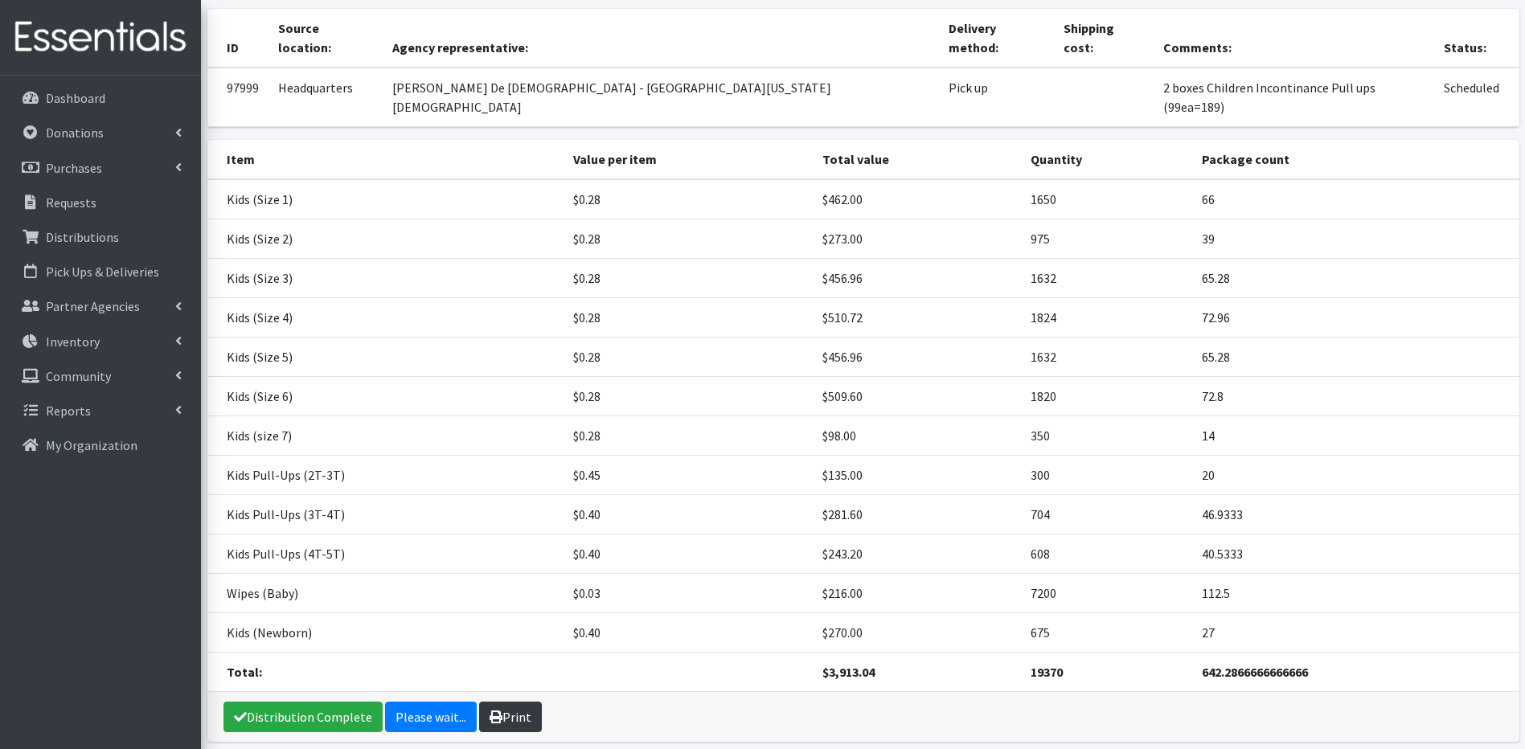
click at [491, 711] on icon at bounding box center [496, 717] width 13 height 13
click at [313, 495] on td "Kids Pull-Ups (3T-4T)" at bounding box center [385, 514] width 356 height 39
drag, startPoint x: 313, startPoint y: 447, endPoint x: 335, endPoint y: 463, distance: 27.7
click at [334, 495] on td "Kids Pull-Ups (3T-4T)" at bounding box center [385, 514] width 356 height 39
click at [398, 535] on td "Kids Pull-Ups (4T-5T)" at bounding box center [385, 554] width 356 height 39
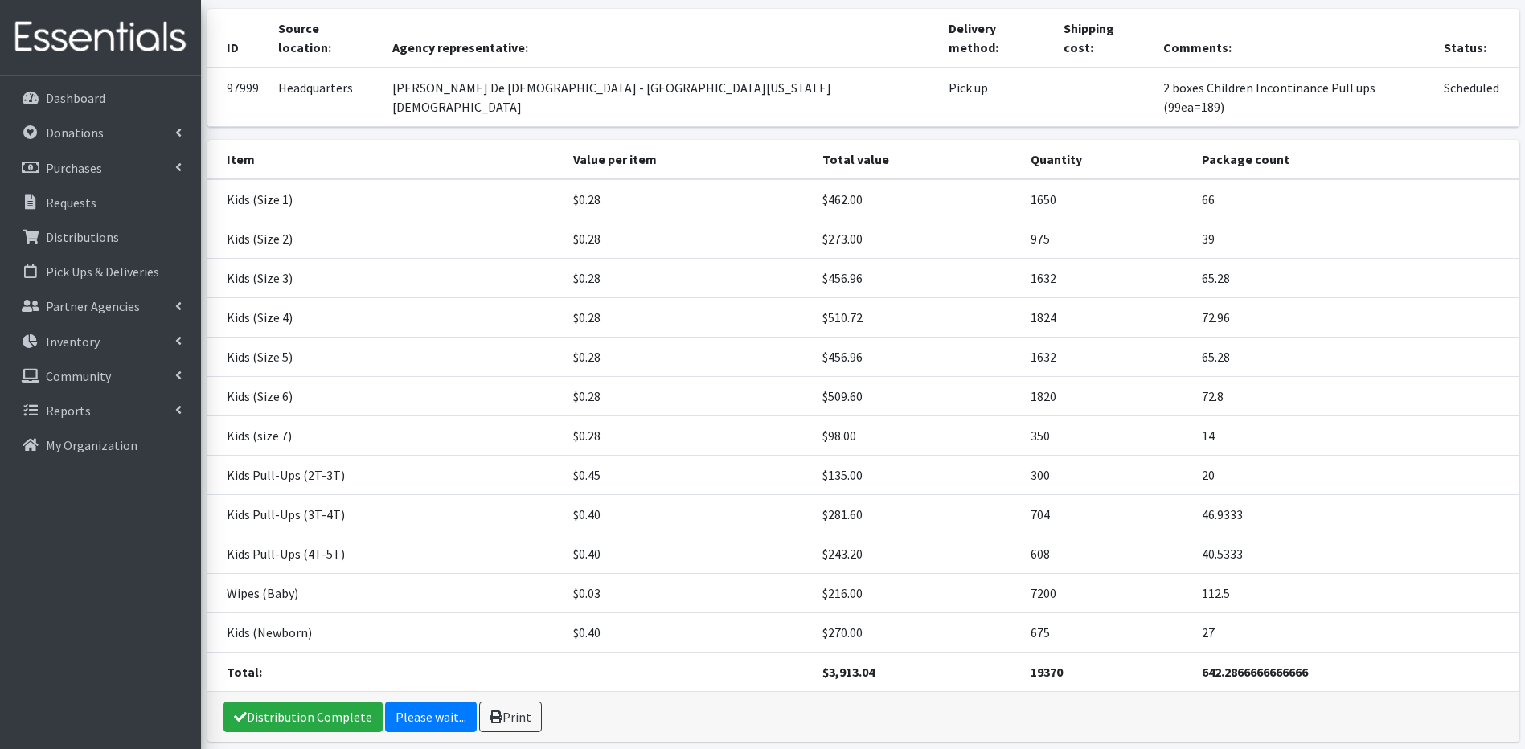
drag, startPoint x: 603, startPoint y: 662, endPoint x: 594, endPoint y: 652, distance: 13.7
click at [594, 692] on div "Distribution Complete Please wait... Print" at bounding box center [863, 717] width 1312 height 50
click at [588, 692] on div "Distribution Complete Please wait... Print" at bounding box center [863, 717] width 1312 height 50
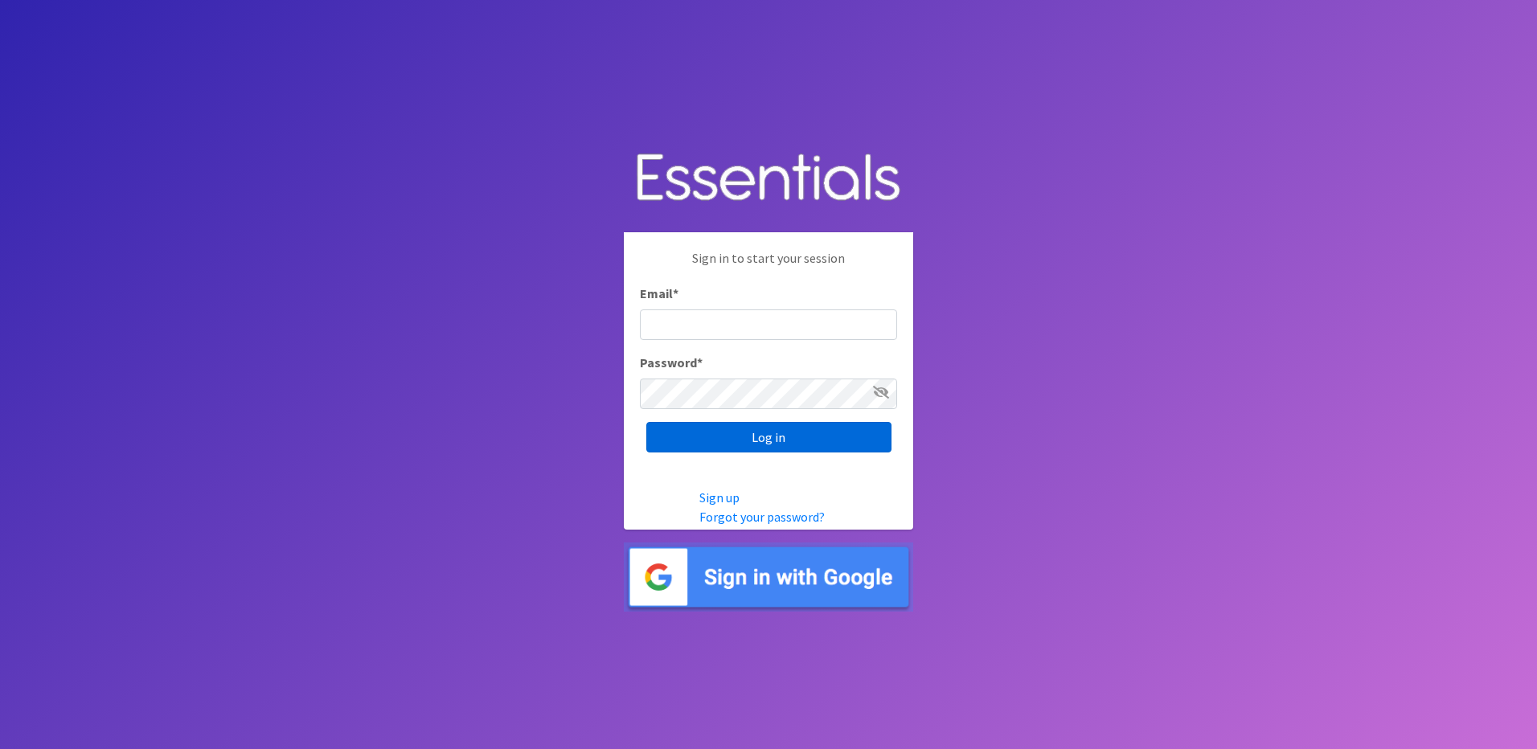
type input "[EMAIL_ADDRESS][DOMAIN_NAME]"
drag, startPoint x: 842, startPoint y: 434, endPoint x: 851, endPoint y: 434, distance: 9.6
click at [851, 434] on input "Log in" at bounding box center [768, 437] width 245 height 31
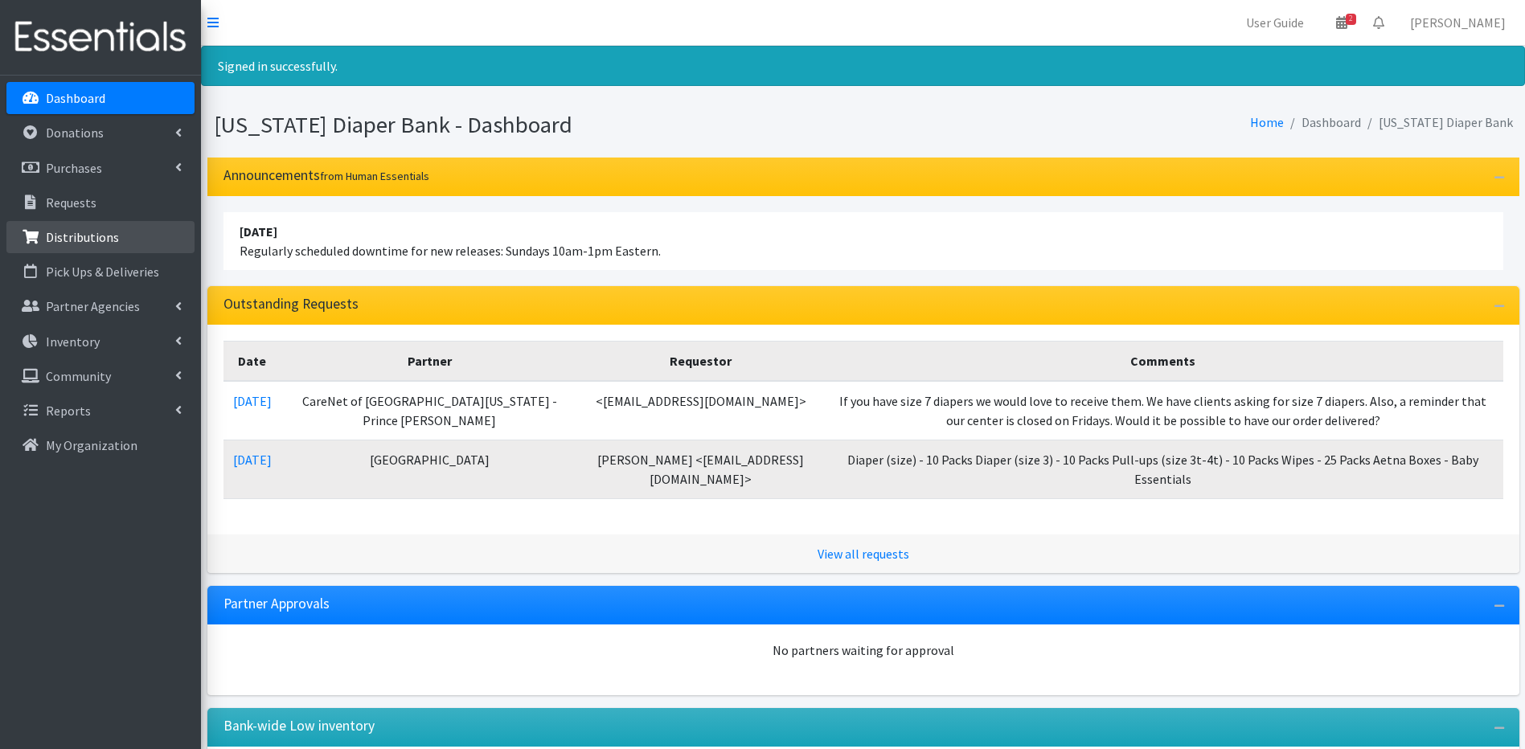
click at [55, 235] on p "Distributions" at bounding box center [82, 237] width 73 height 16
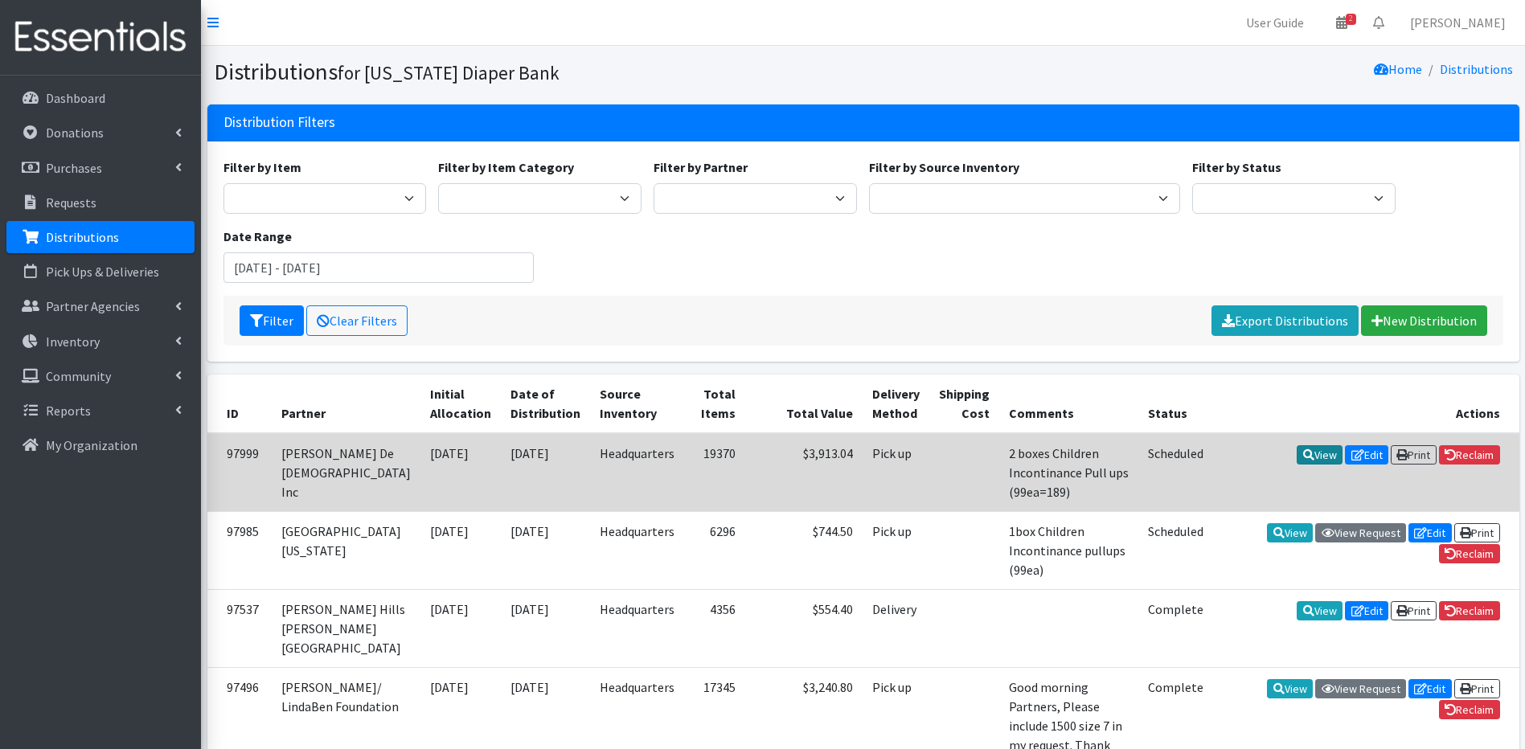
click at [1313, 459] on link "View" at bounding box center [1320, 454] width 46 height 19
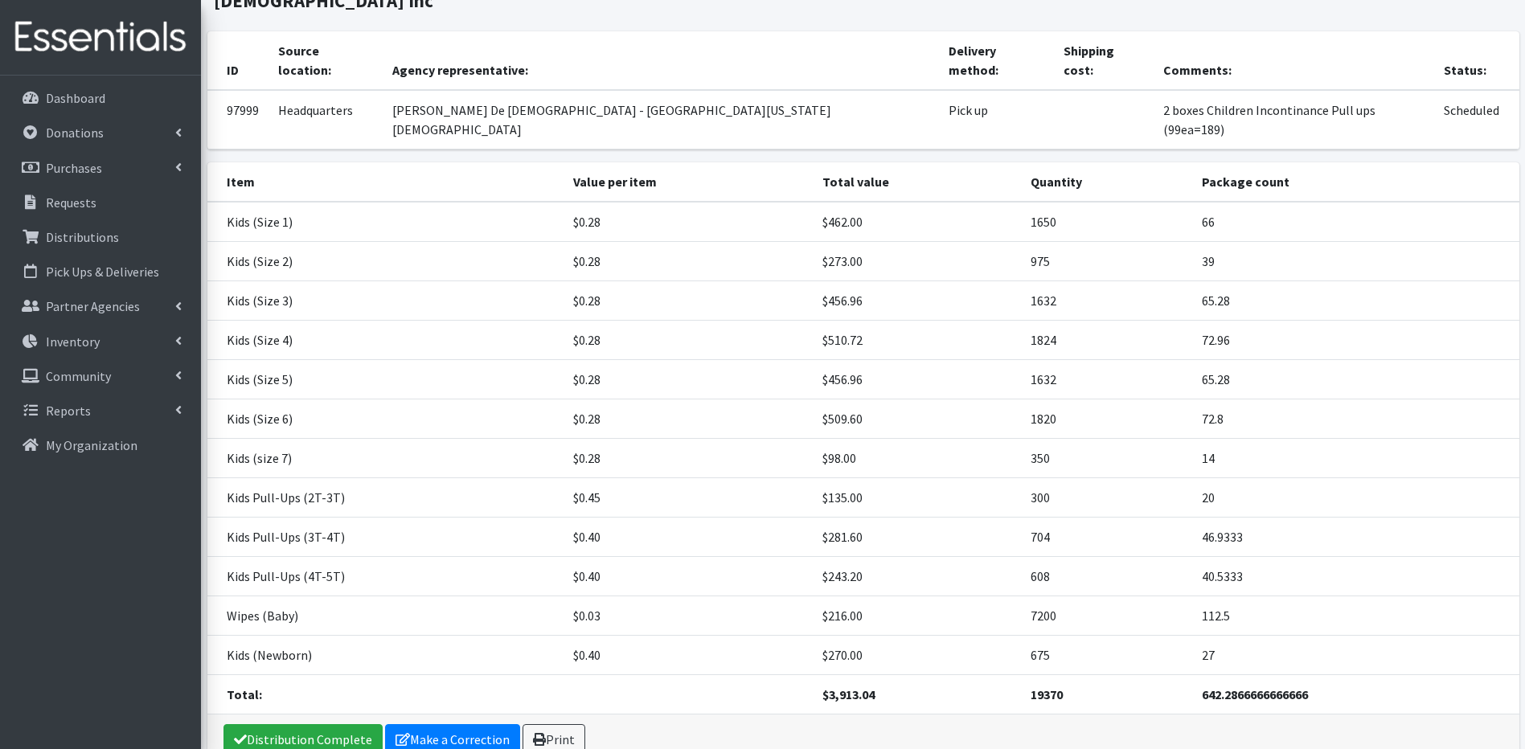
scroll to position [123, 0]
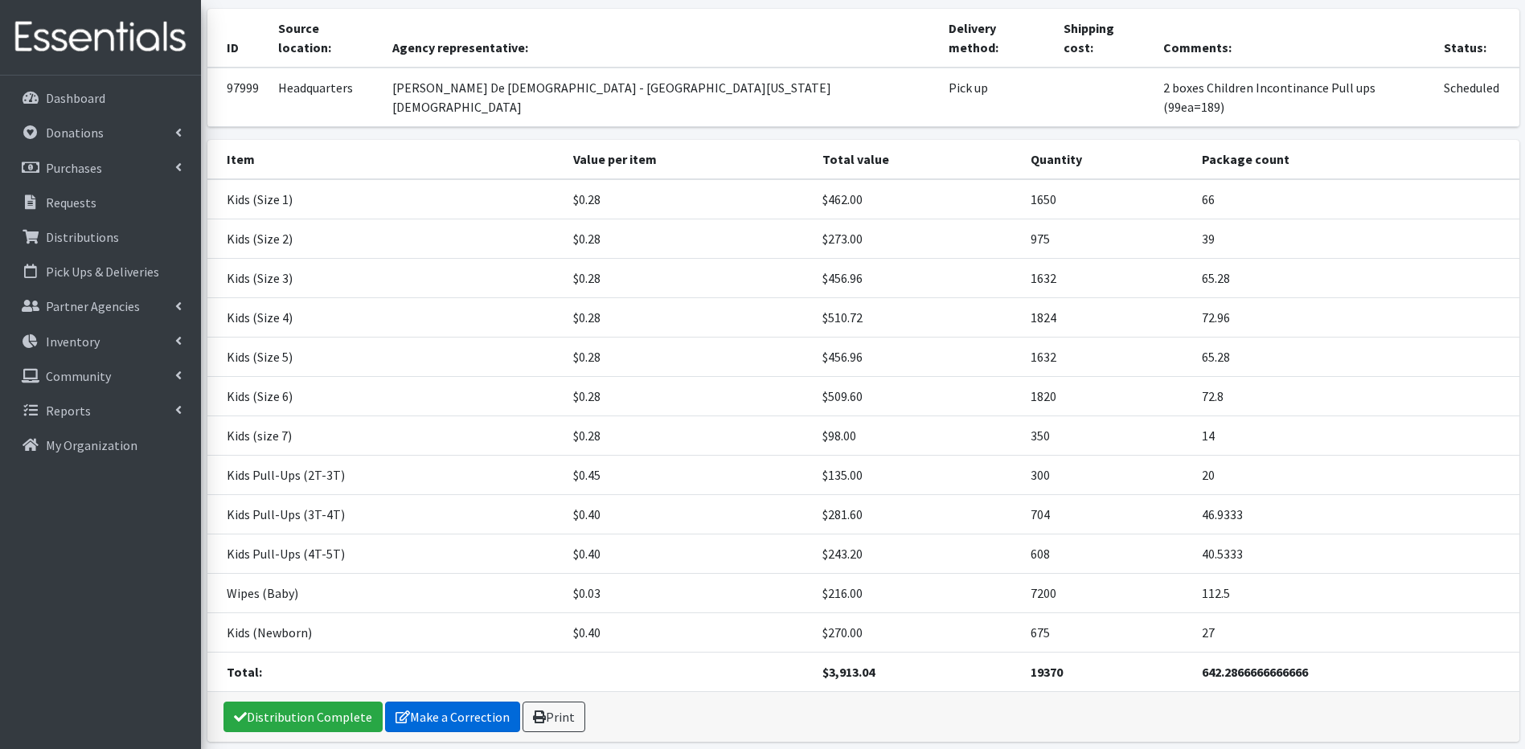
click at [470, 702] on link "Make a Correction" at bounding box center [452, 717] width 135 height 31
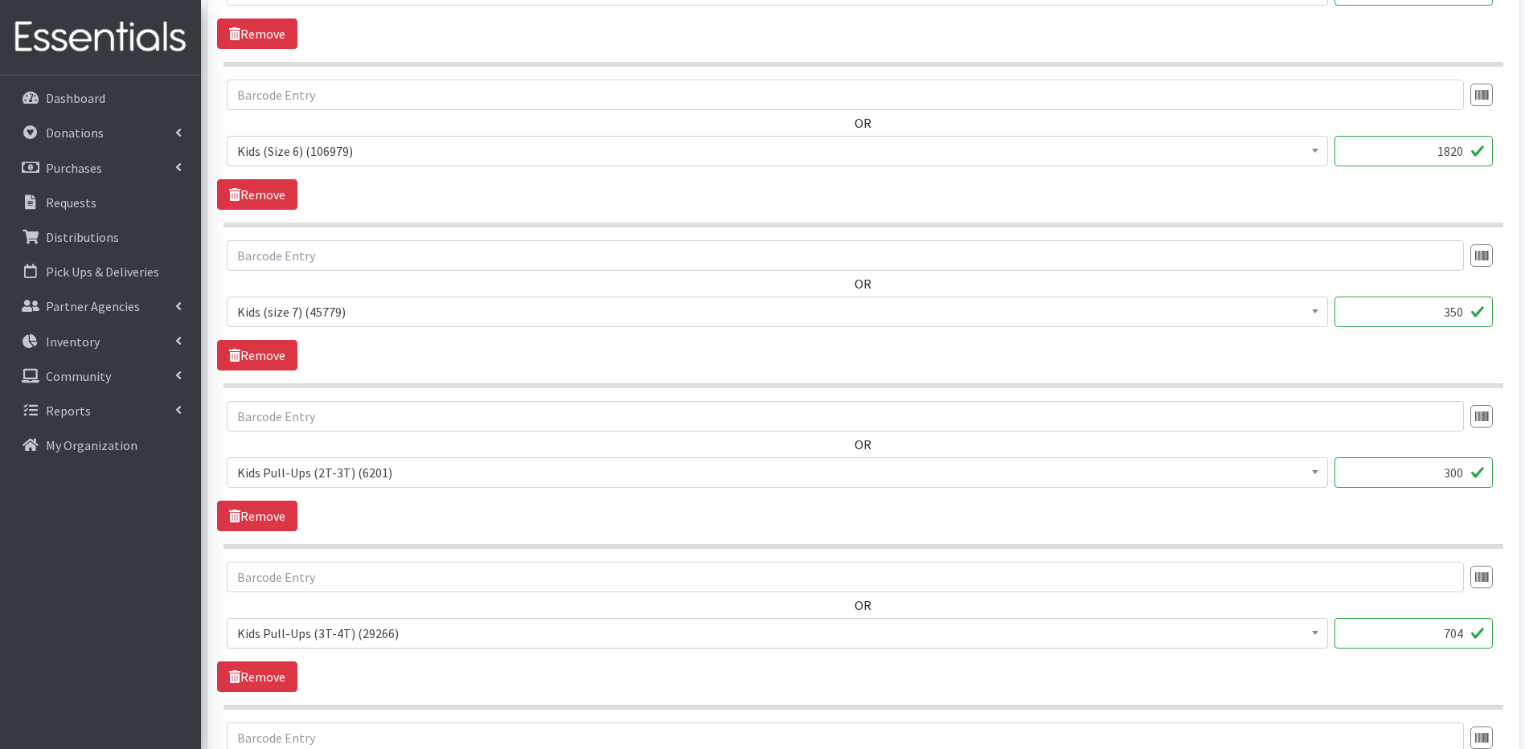
scroll to position [1395, 0]
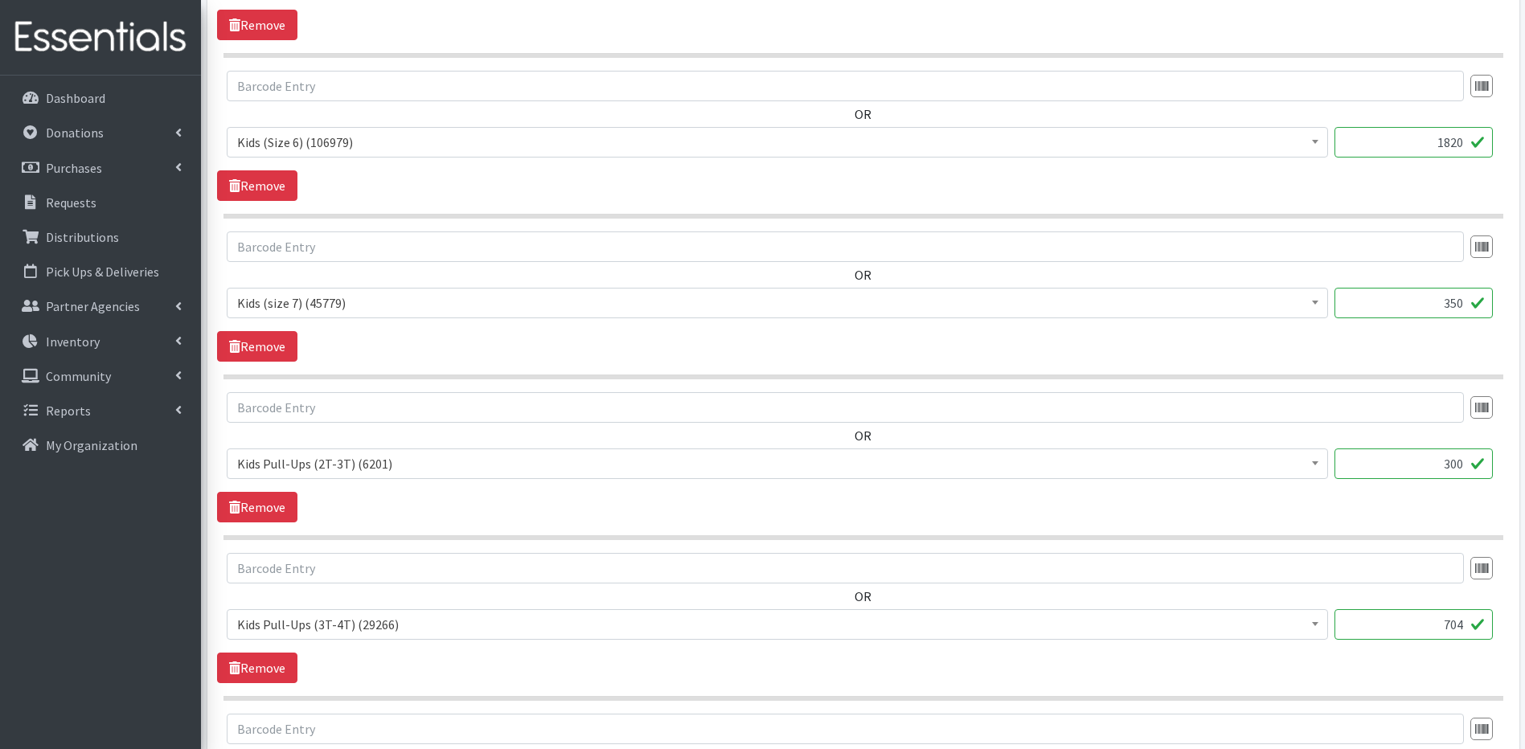
click at [1464, 624] on input "704" at bounding box center [1413, 624] width 158 height 31
type input "7"
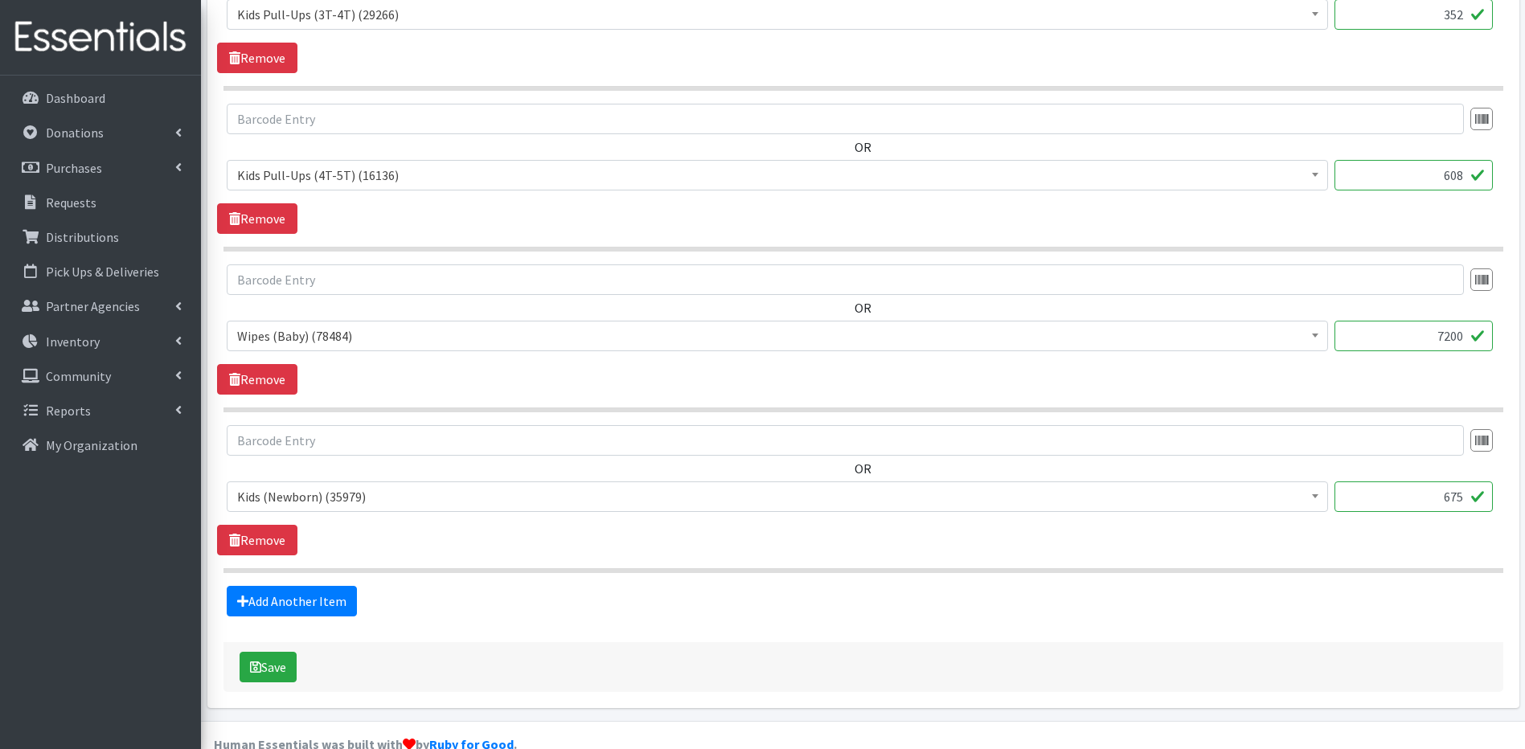
scroll to position [2026, 0]
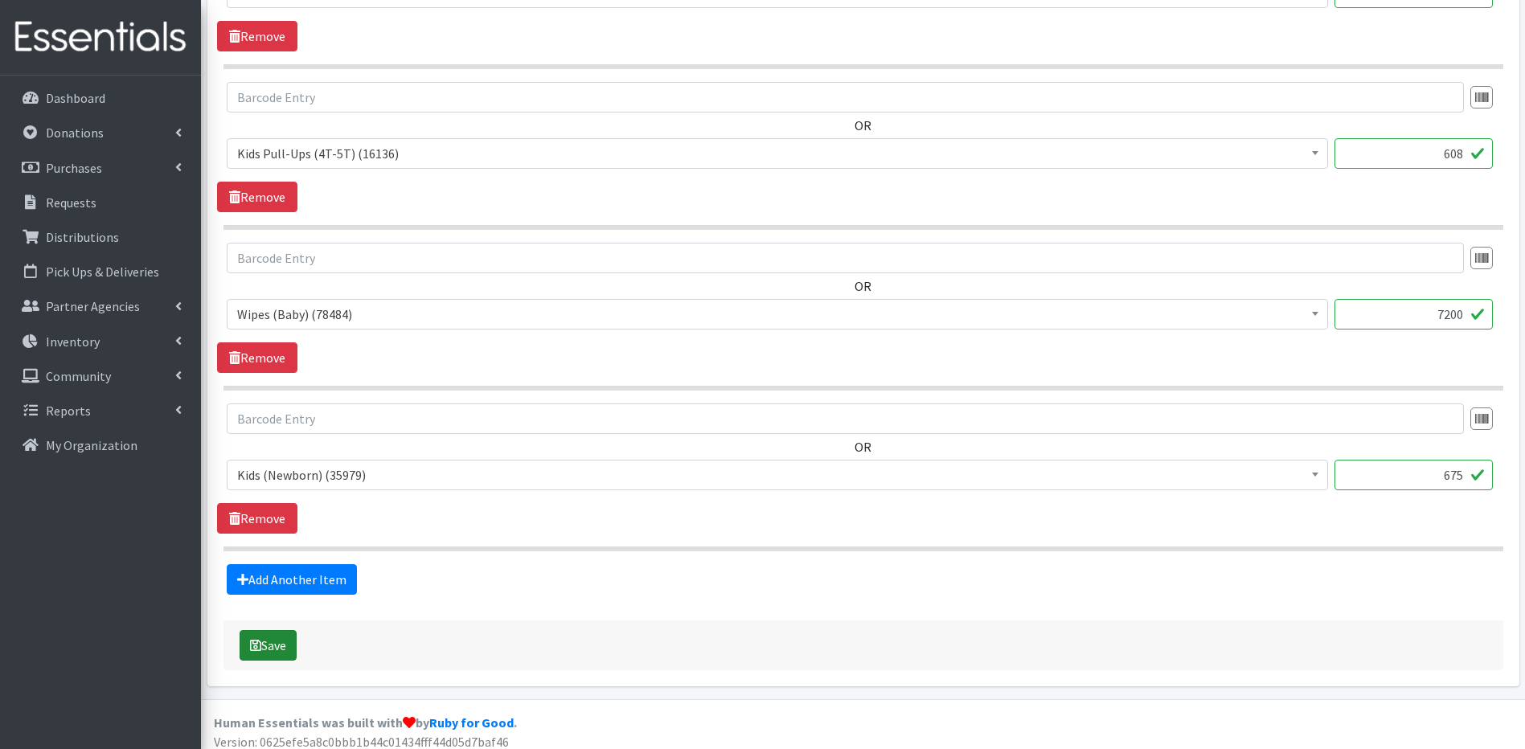
type input "352"
click at [269, 642] on button "Save" at bounding box center [268, 645] width 57 height 31
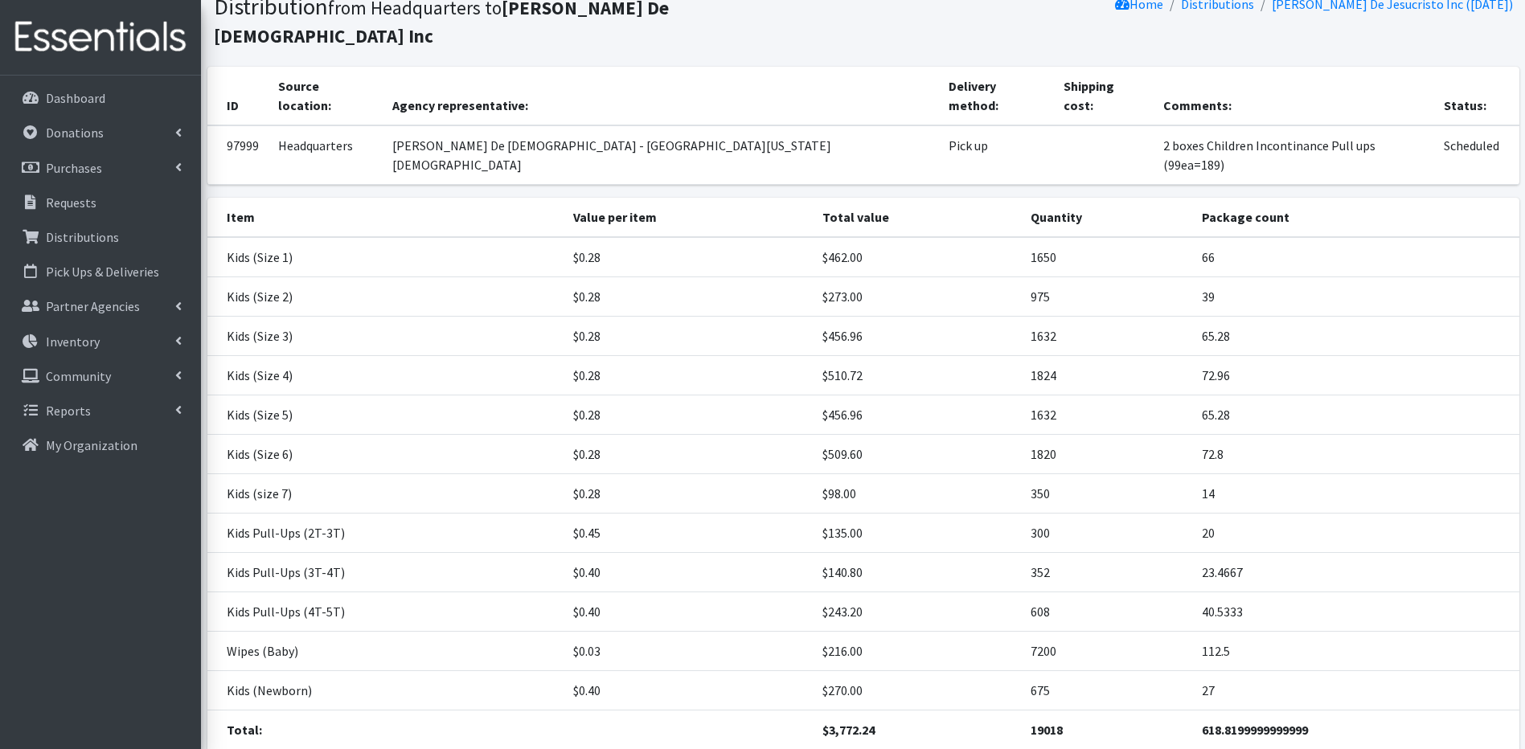
scroll to position [129, 0]
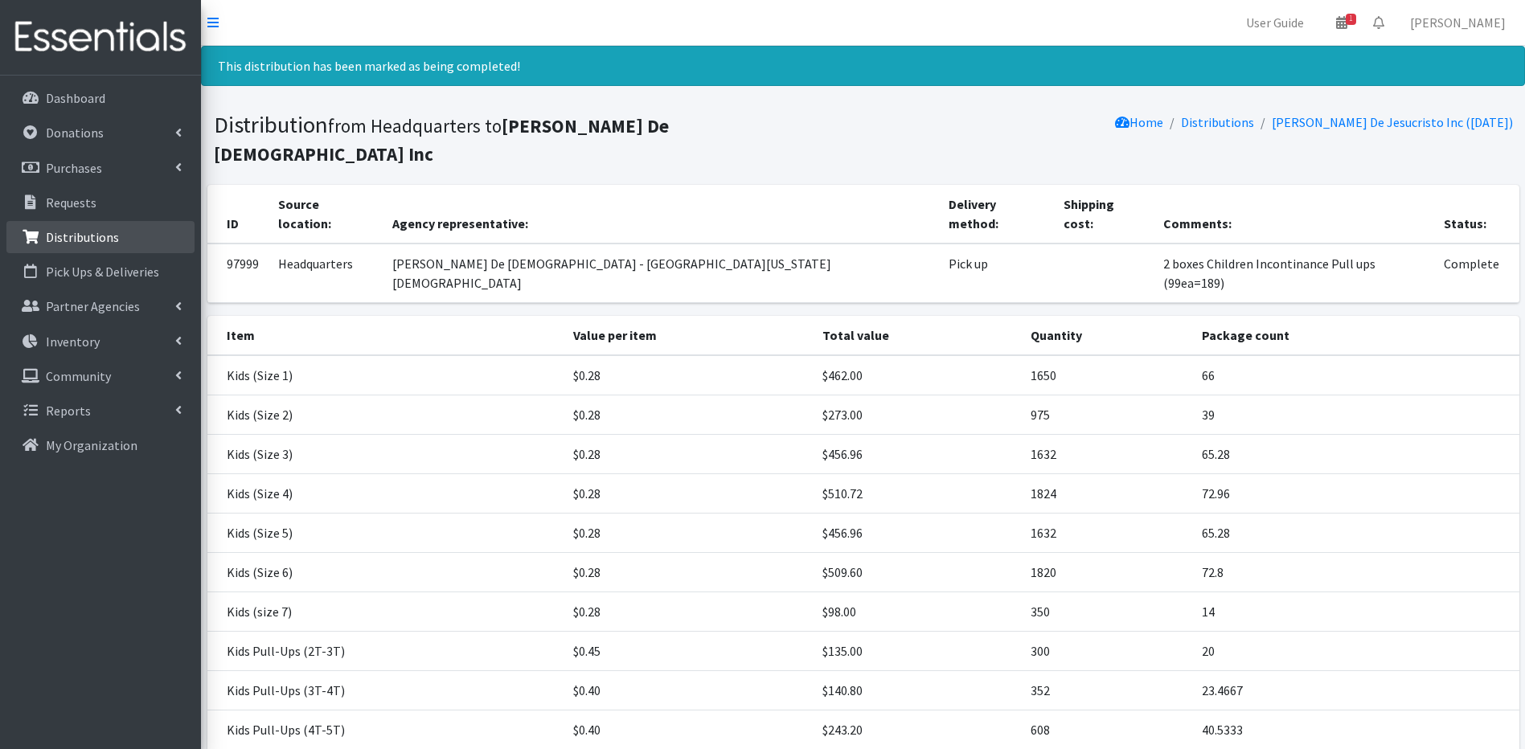
click at [64, 233] on p "Distributions" at bounding box center [82, 237] width 73 height 16
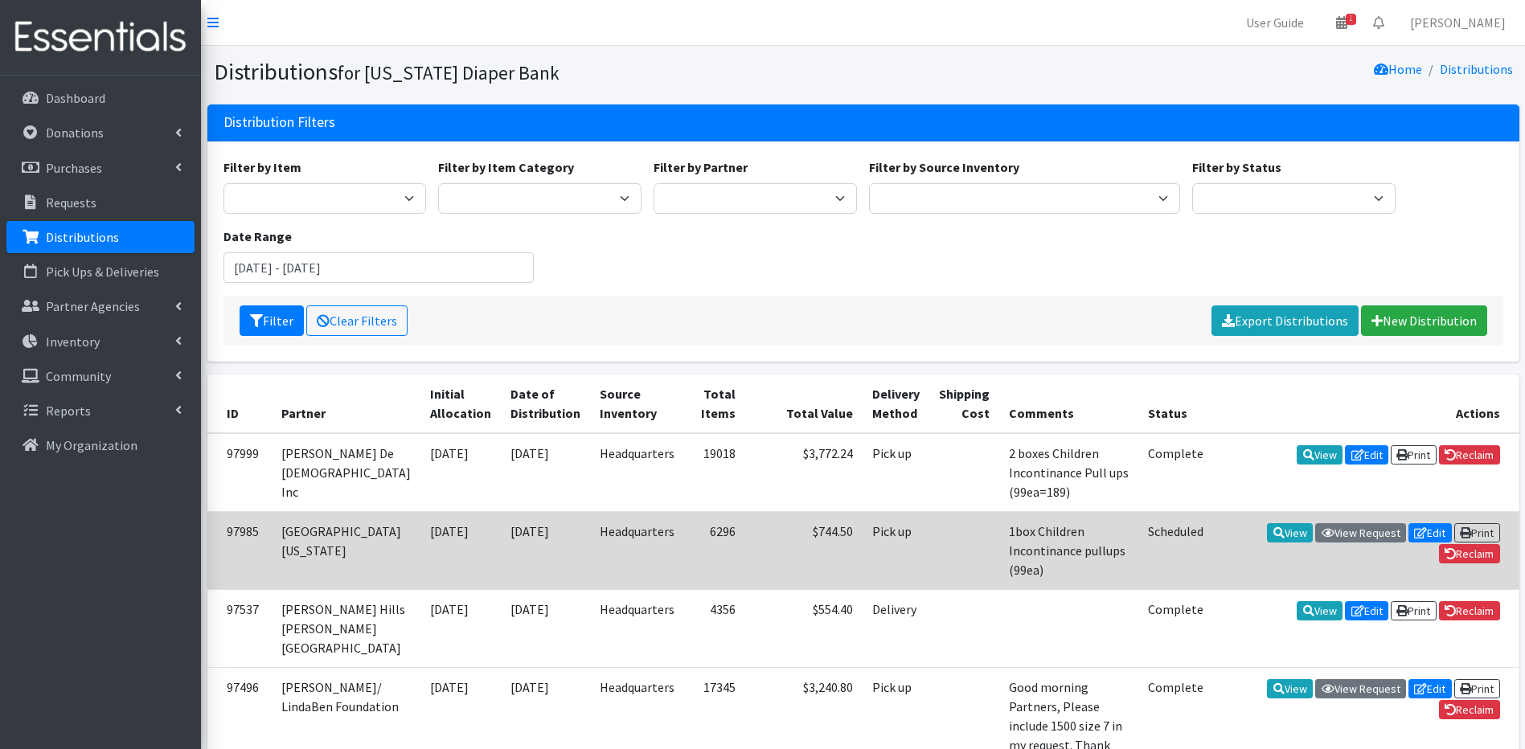
click at [335, 531] on td "[GEOGRAPHIC_DATA][US_STATE]" at bounding box center [346, 550] width 149 height 78
click at [339, 539] on td "[GEOGRAPHIC_DATA][US_STATE]" at bounding box center [346, 550] width 149 height 78
drag, startPoint x: 339, startPoint y: 539, endPoint x: 352, endPoint y: 539, distance: 12.9
click at [352, 539] on td "[GEOGRAPHIC_DATA][US_STATE]" at bounding box center [346, 550] width 149 height 78
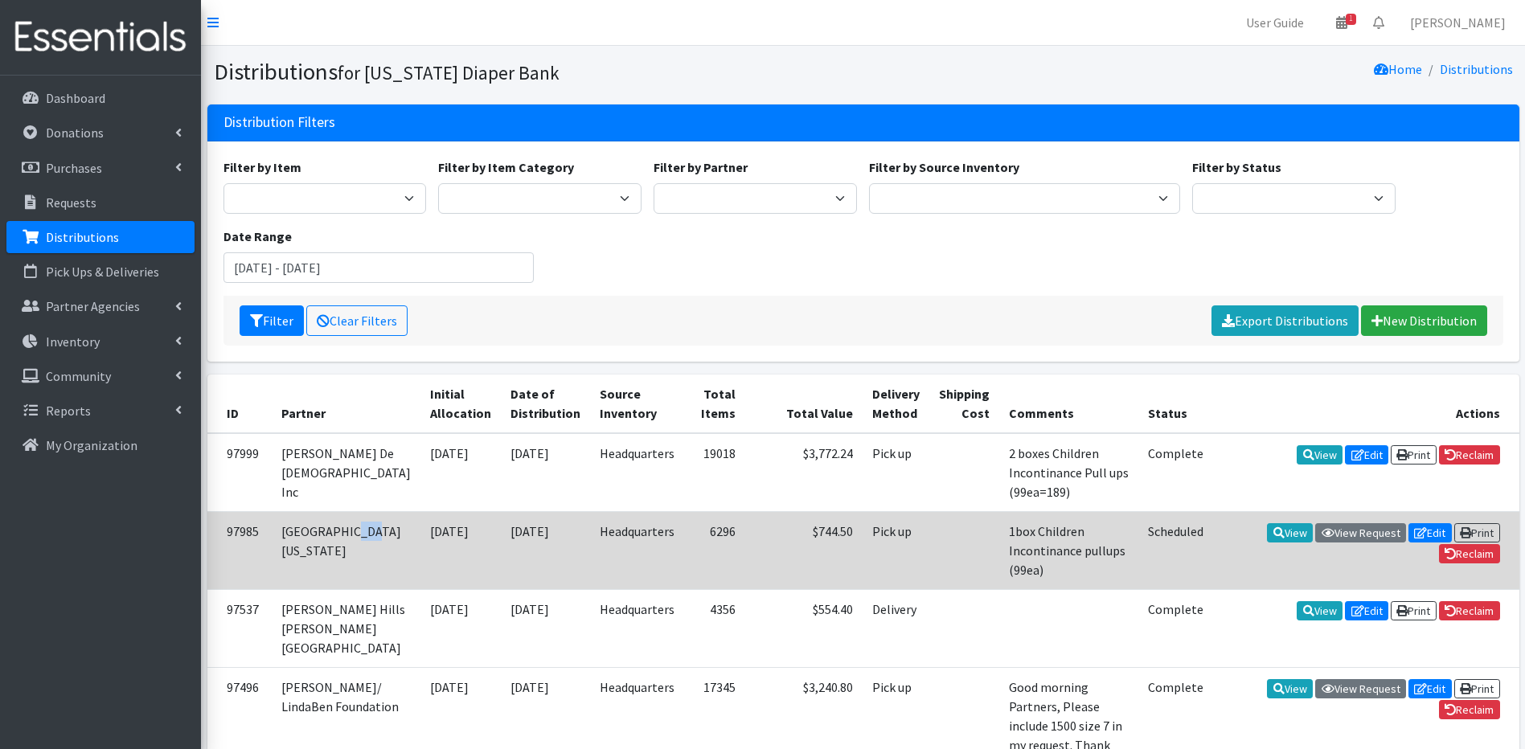
click at [352, 539] on td "[GEOGRAPHIC_DATA][US_STATE]" at bounding box center [346, 550] width 149 height 78
drag, startPoint x: 352, startPoint y: 539, endPoint x: 248, endPoint y: 533, distance: 103.9
click at [248, 533] on tr "97985 University of Maryland 10/09/2025 10/13/2025 Headquarters 6296 $744.50 Pi…" at bounding box center [863, 550] width 1312 height 78
click at [1291, 534] on link "View" at bounding box center [1290, 532] width 46 height 19
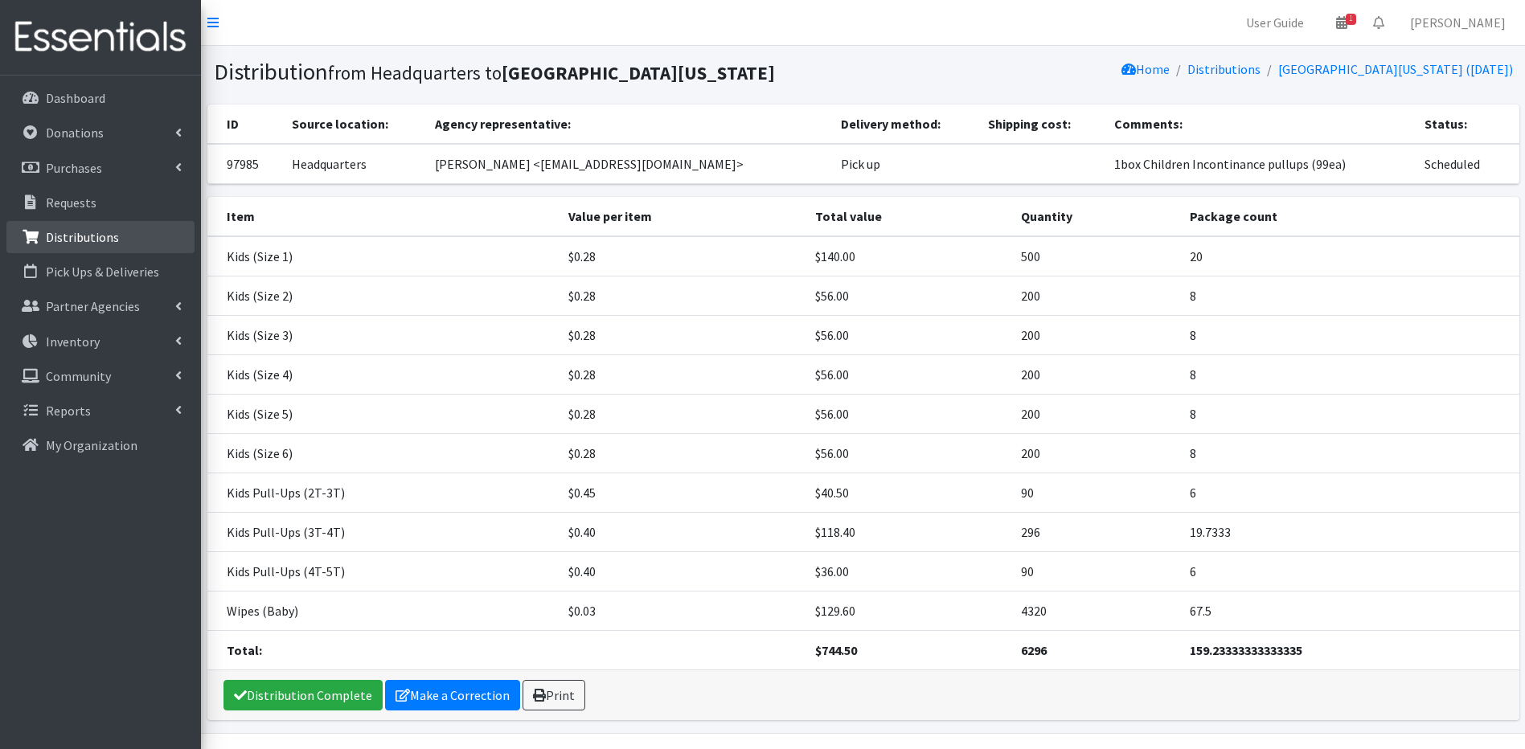
click at [55, 239] on p "Distributions" at bounding box center [82, 237] width 73 height 16
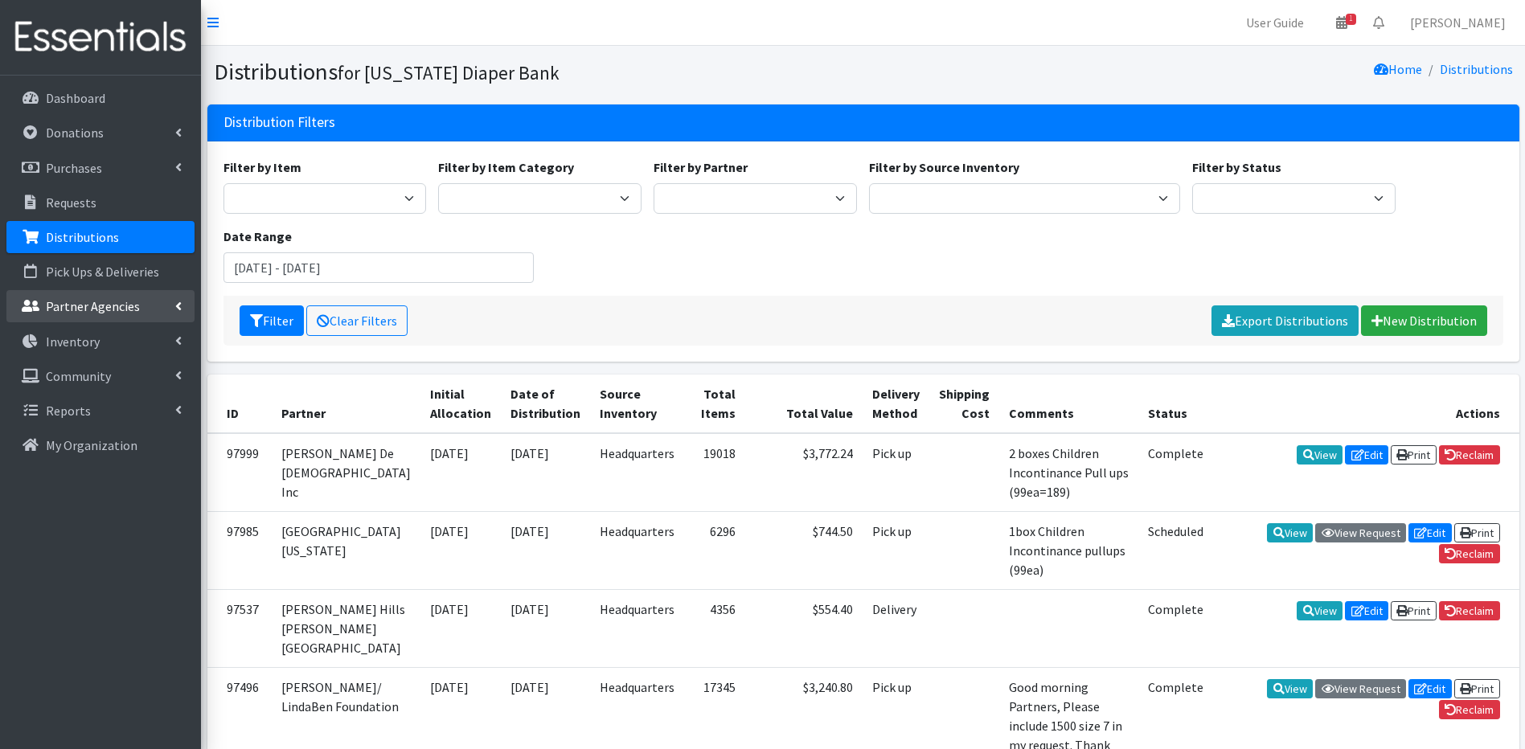
click at [100, 307] on p "Partner Agencies" at bounding box center [93, 306] width 94 height 16
click at [96, 339] on link "All Partners" at bounding box center [100, 342] width 188 height 32
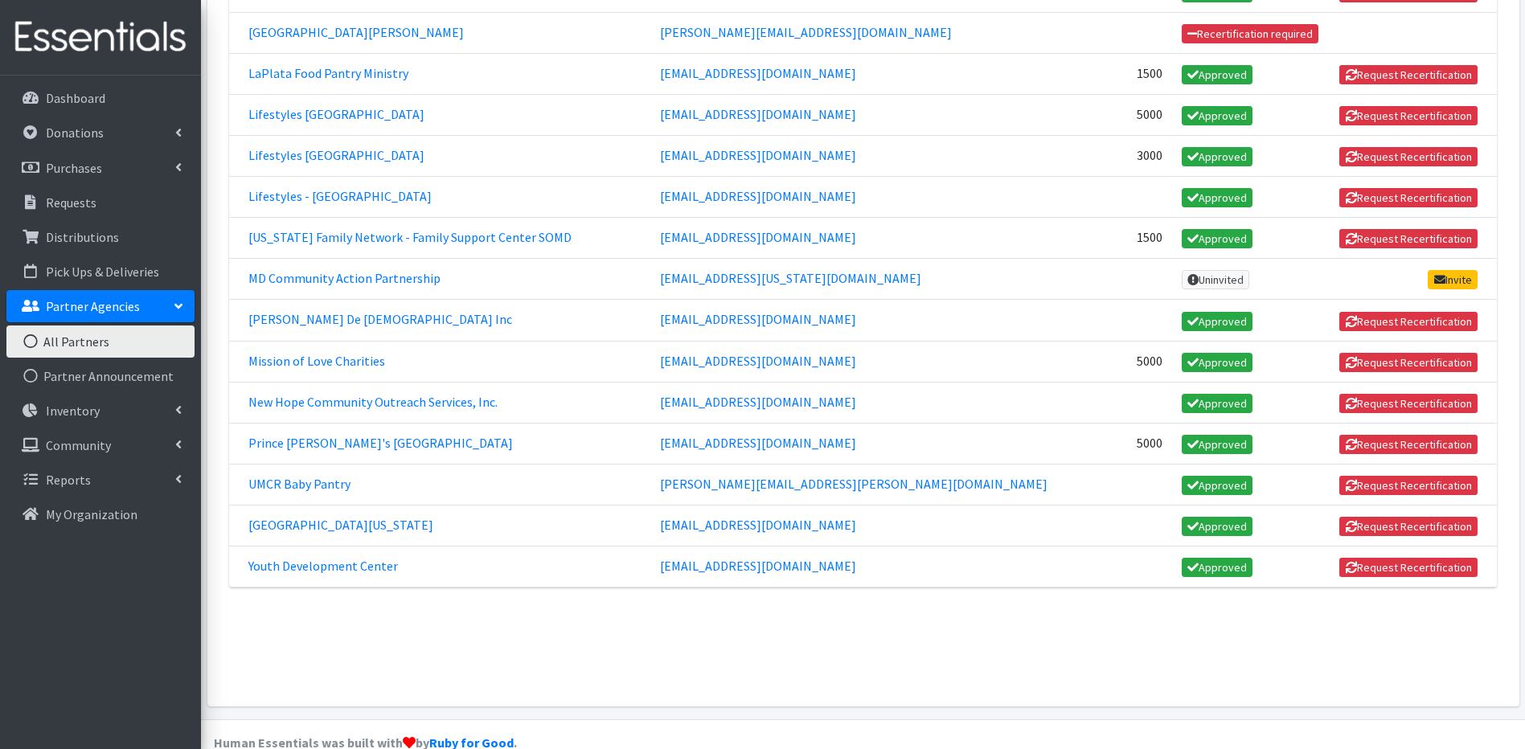
scroll to position [1107, 0]
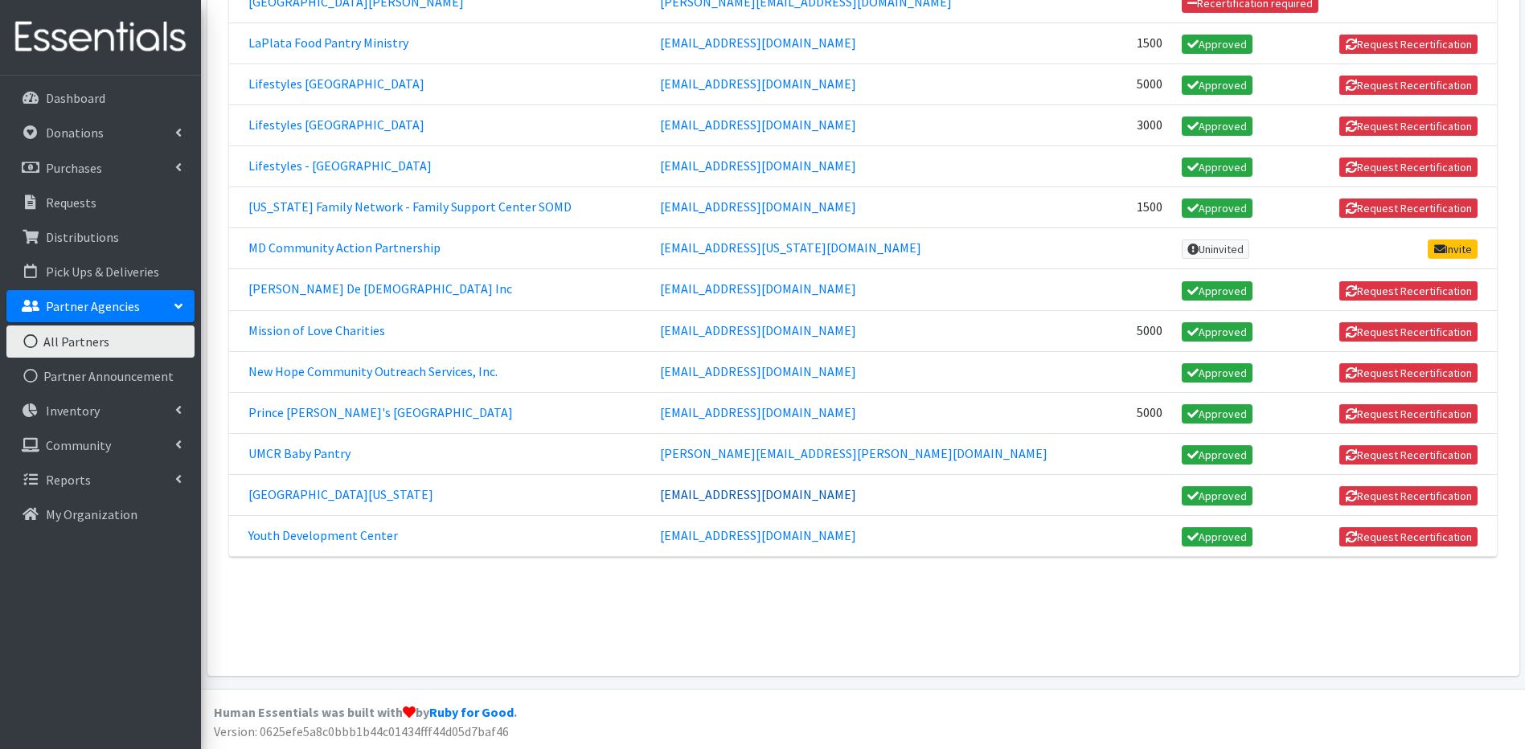
click at [706, 501] on link "amcneil3@umd.edu" at bounding box center [758, 494] width 196 height 16
click at [276, 491] on link "[GEOGRAPHIC_DATA][US_STATE]" at bounding box center [340, 494] width 185 height 16
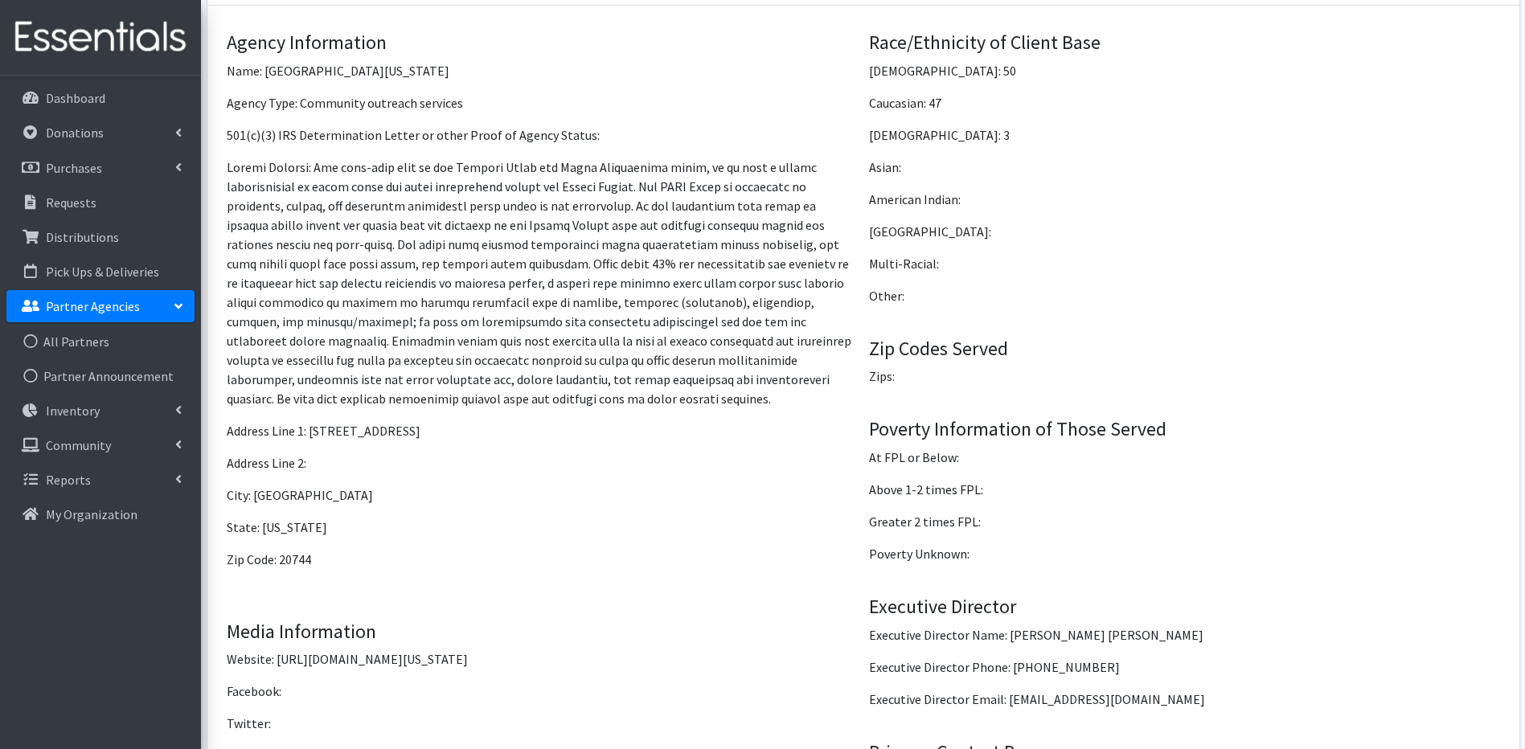
scroll to position [1222, 0]
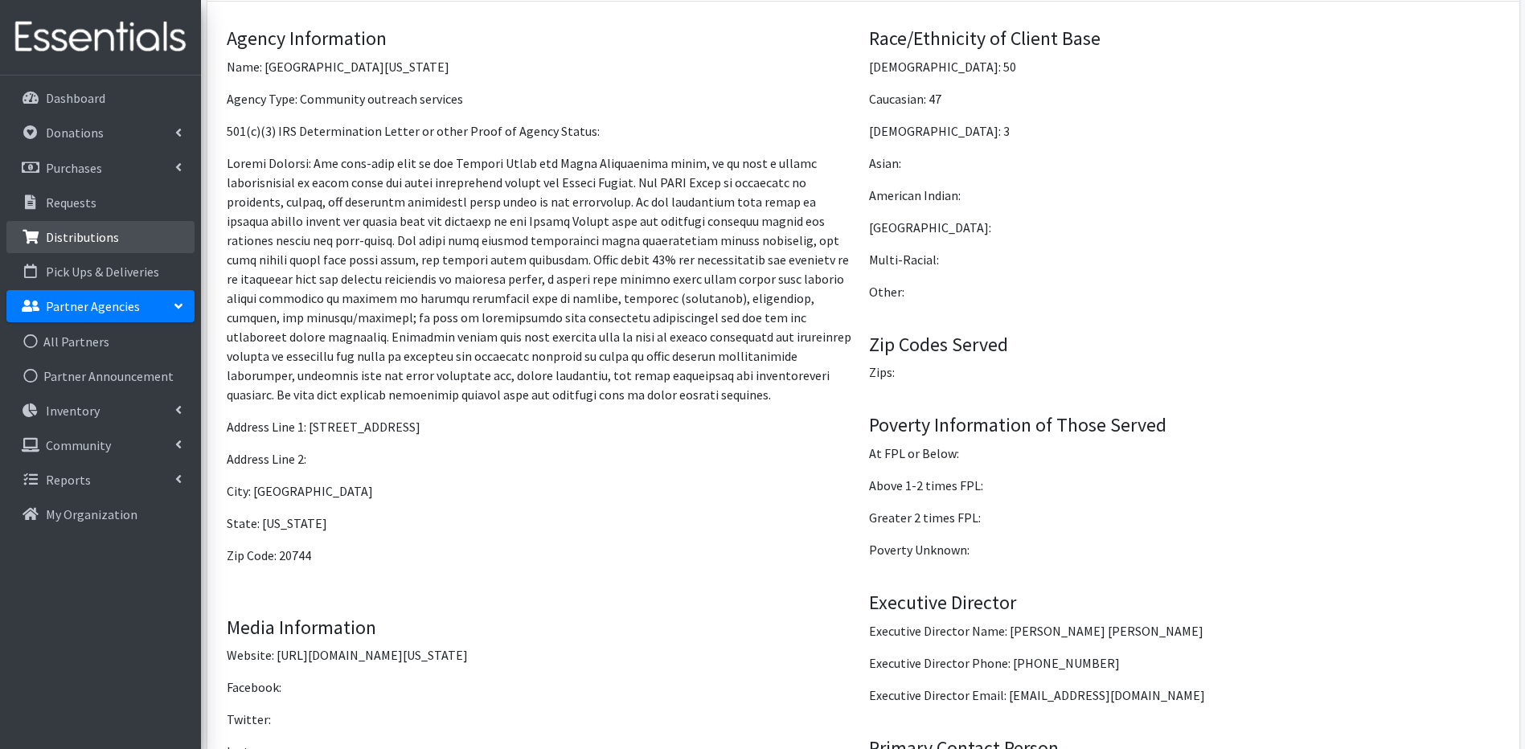
click at [37, 246] on link "Distributions" at bounding box center [100, 237] width 188 height 32
